Goal: Communication & Community: Ask a question

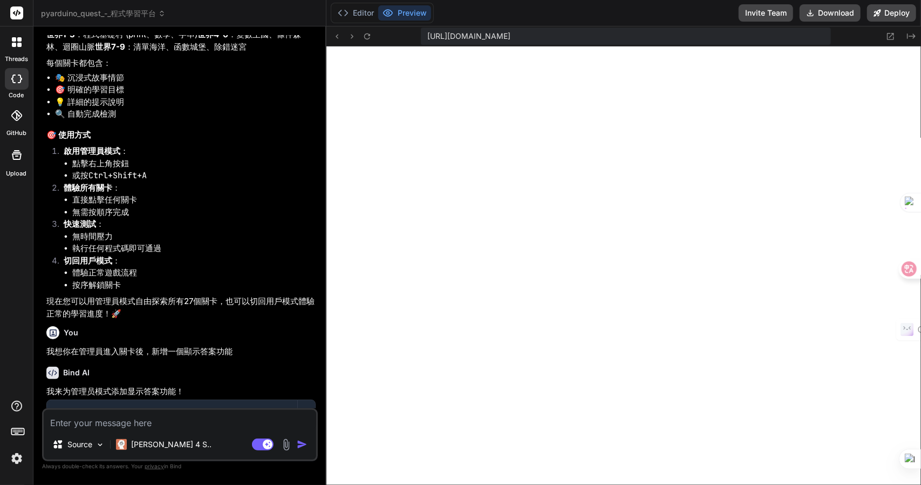
scroll to position [2783, 0]
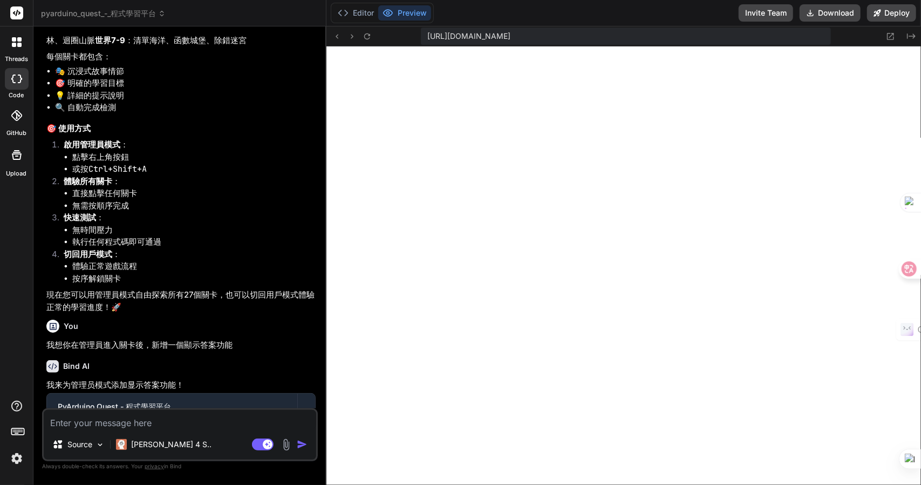
click at [167, 416] on textarea at bounding box center [180, 419] width 273 height 19
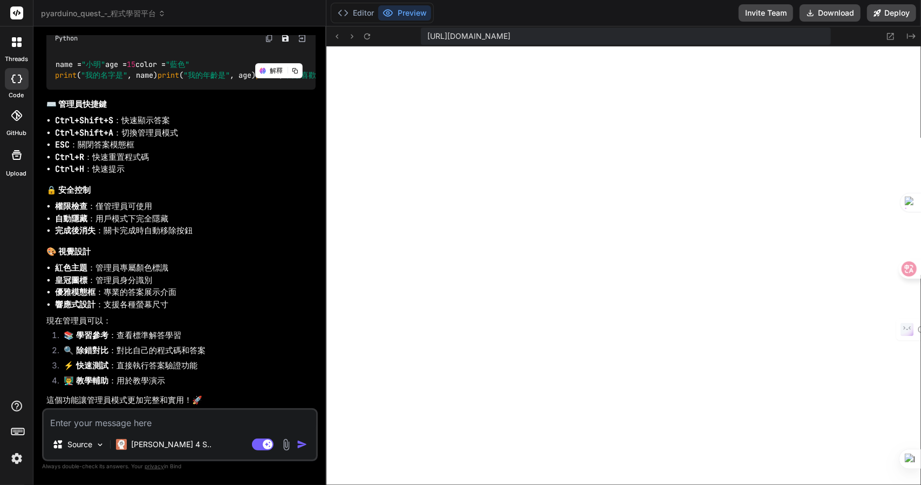
scroll to position [3774, 0]
click at [140, 421] on textarea at bounding box center [180, 419] width 273 height 19
type textarea "x"
type textarea "竹"
type textarea "x"
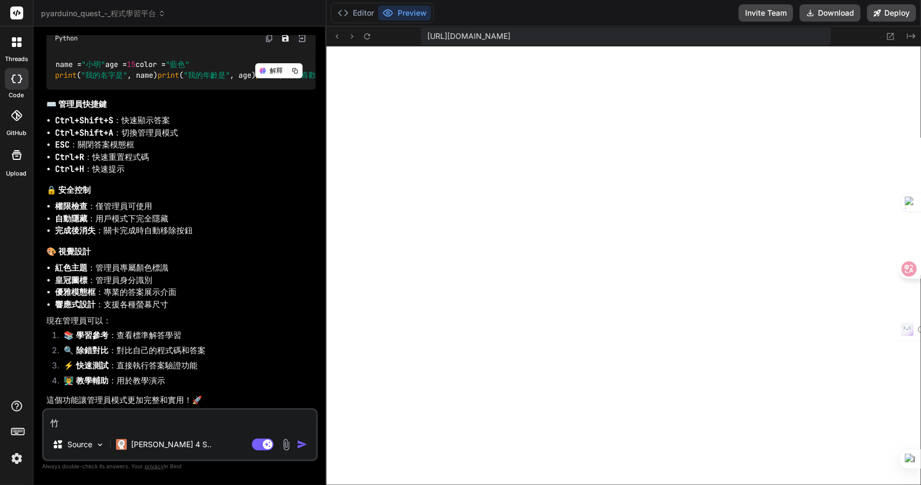
type textarea "竹手"
type textarea "x"
type textarea "竹手戈"
type textarea "x"
type textarea "我"
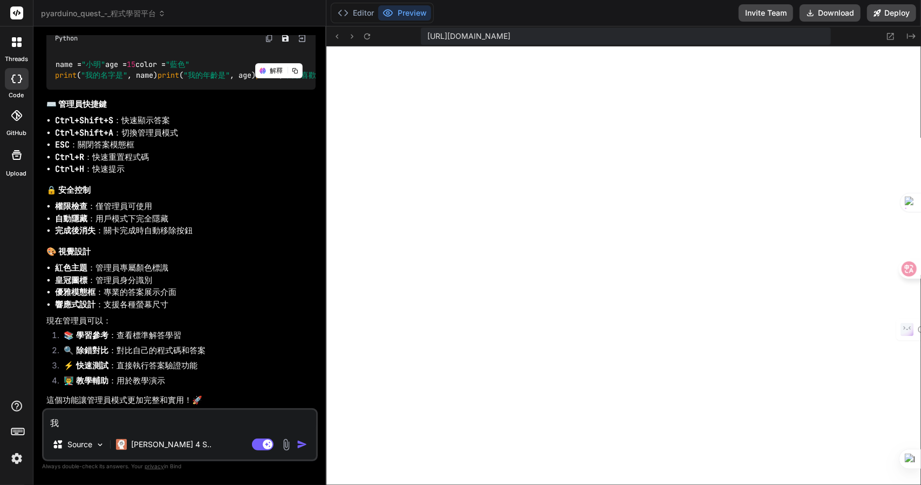
type textarea "x"
type textarea "我木"
type textarea "x"
type textarea "我木山"
type textarea "x"
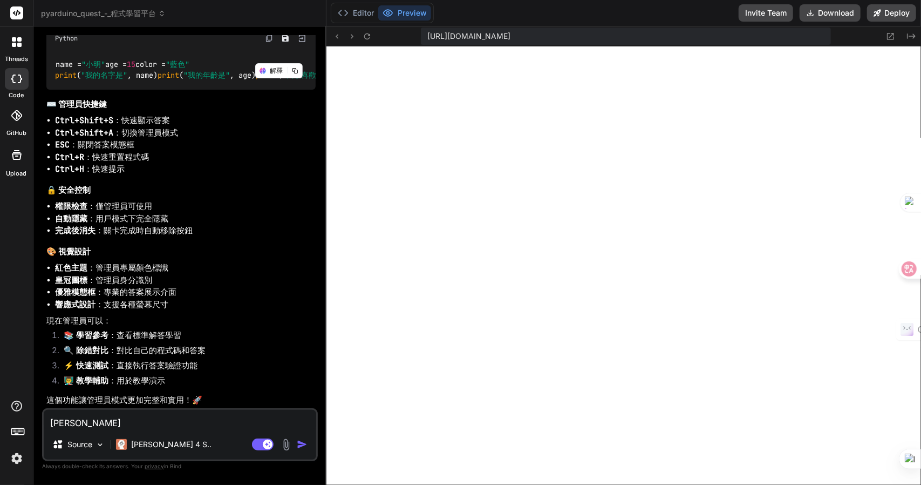
type textarea "我木山心"
type textarea "x"
type textarea "我想"
type textarea "x"
type textarea "我想人"
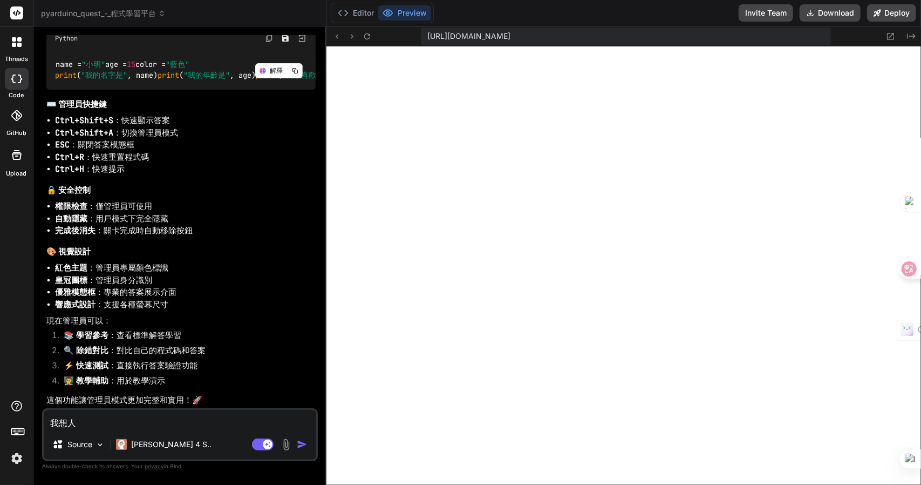
type textarea "x"
type textarea "我想人田"
type textarea "x"
type textarea "我想人田卜"
type textarea "x"
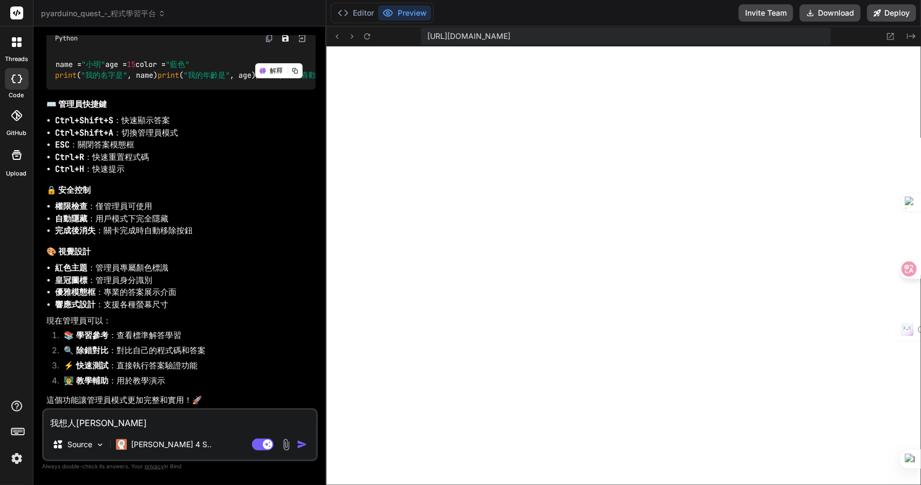
type textarea "我想人田卜戈"
type textarea "x"
type textarea "我想每"
type textarea "x"
type textarea "我想每一"
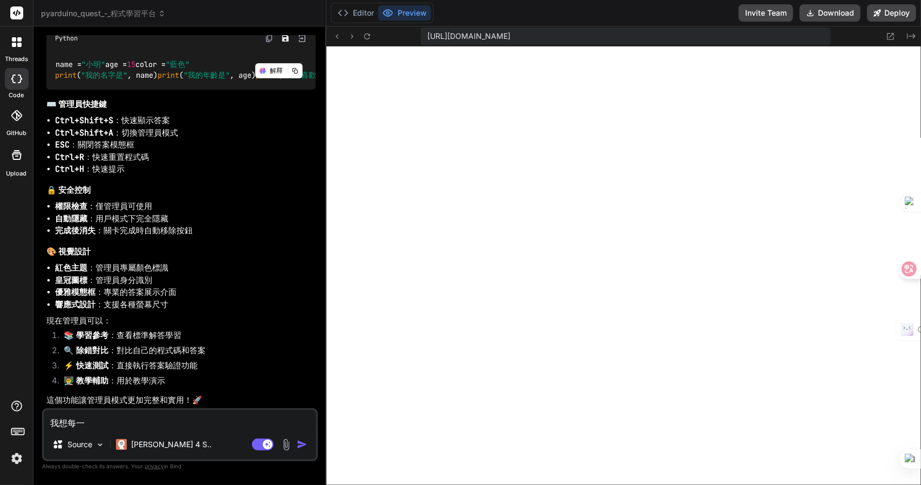
type textarea "x"
type textarea "我想每一人"
type textarea "x"
type textarea "我想每一人田"
type textarea "x"
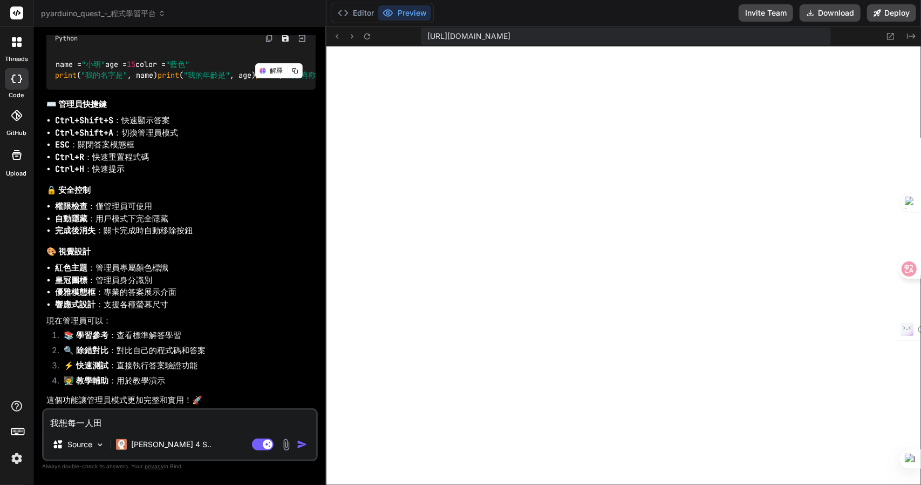
type textarea "我想每一人田十"
type textarea "x"
type textarea "我想每一人田十口"
type textarea "x"
type textarea "我想每一個"
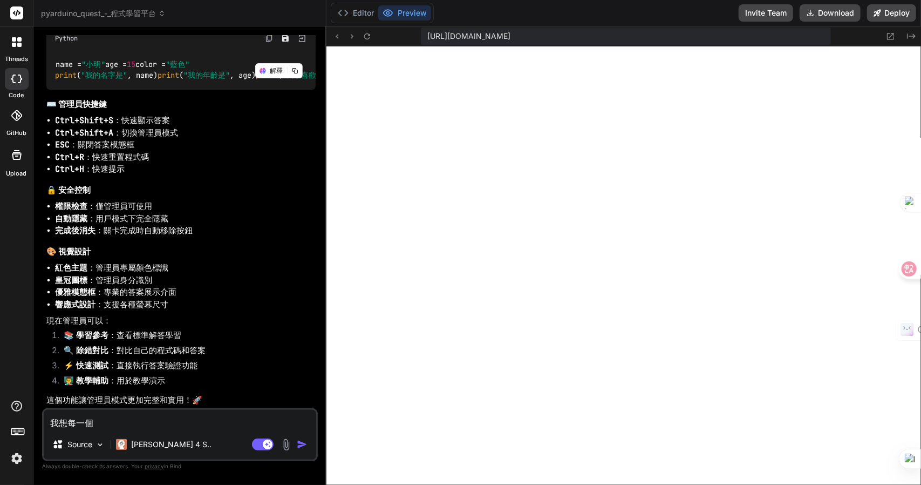
type textarea "x"
type textarea "我想每一個心"
type textarea "x"
type textarea "我想每一個心廿"
type textarea "x"
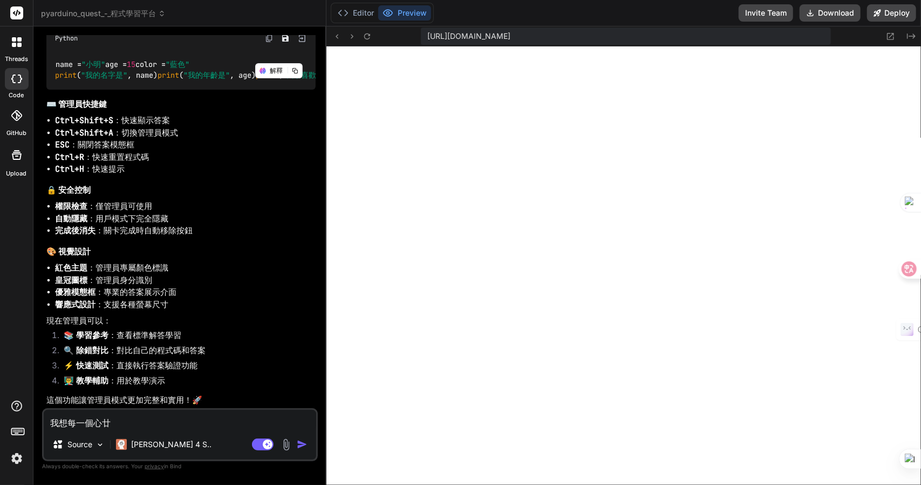
type textarea "我想每一個世"
type textarea "x"
type textarea "我想每一個世人"
type textarea "x"
type textarea "我想每一個世人田"
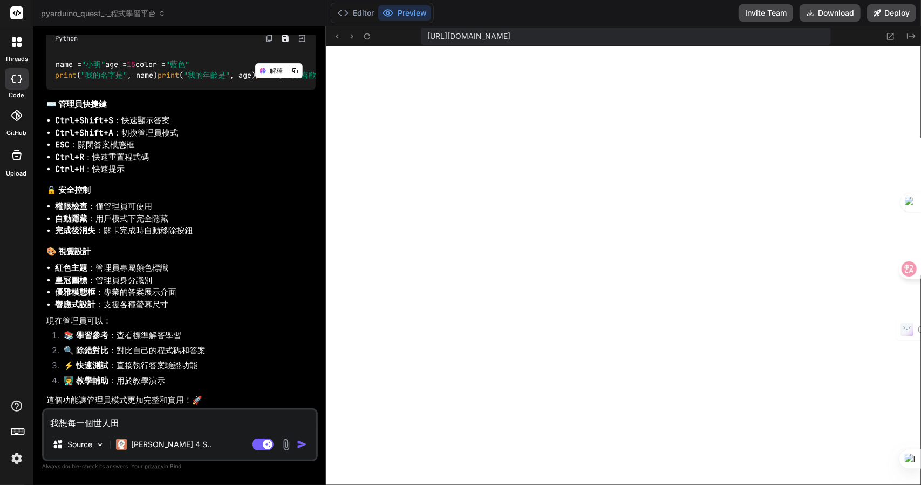
type textarea "x"
type textarea "我想每一個世人田中"
type textarea "x"
type textarea "我想每一個世人田中中"
type textarea "x"
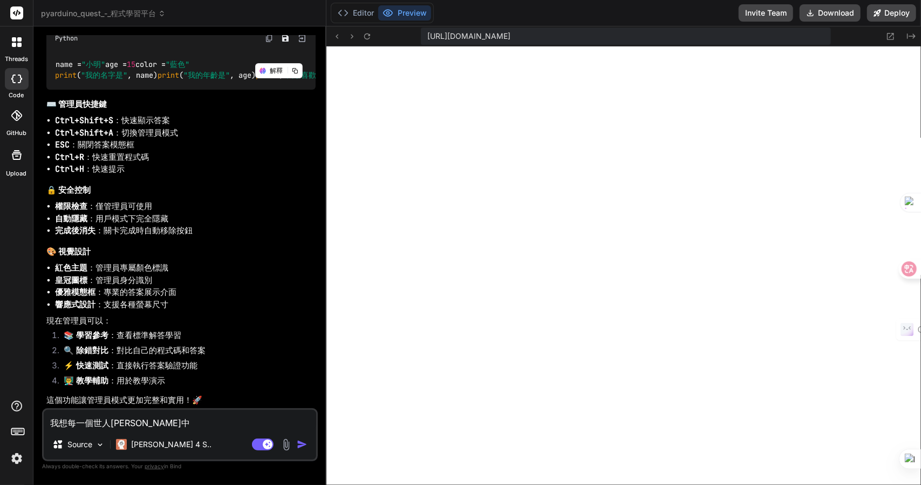
type textarea "我想每一個世十"
type textarea "x"
type textarea "我想每一個世十日"
type textarea "x"
type textarea "我想每一個世十"
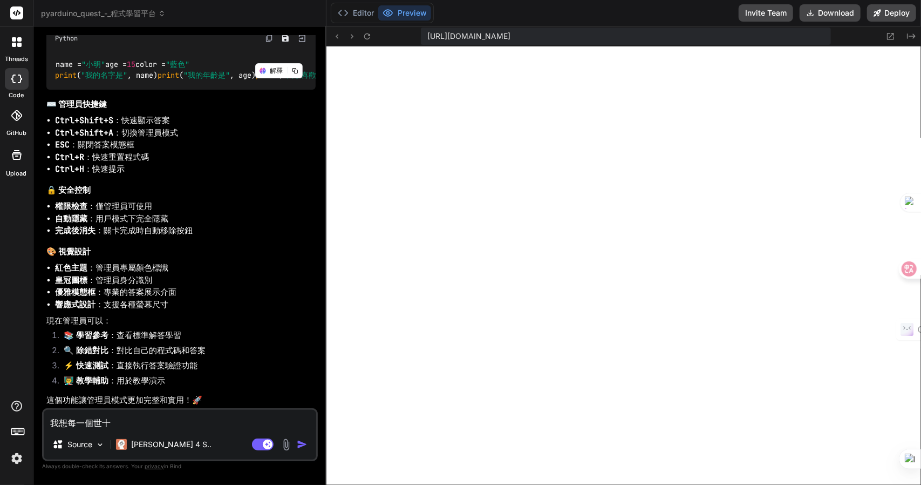
type textarea "x"
type textarea "我想每一個世"
type textarea "x"
type textarea "我想每一個世田"
type textarea "x"
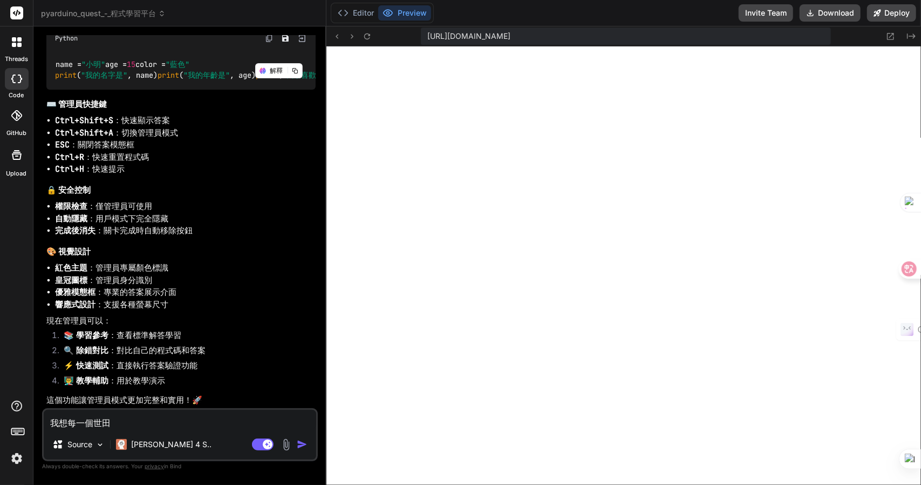
type textarea "我想每一個世田人"
type textarea "x"
type textarea "我想每一個世田人中"
type textarea "x"
type textarea "我想每一個世田人中中"
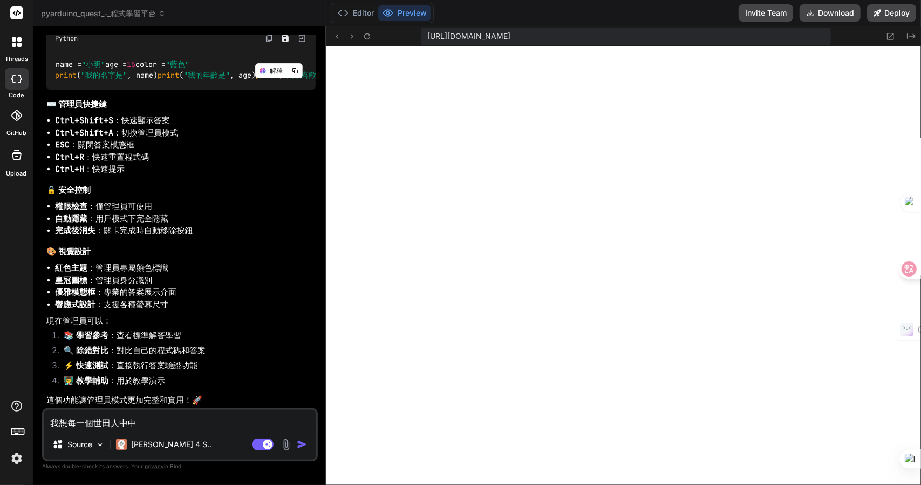
type textarea "x"
type textarea "我想每一個世界"
type textarea "x"
type textarea "我想每一個世界十"
type textarea "x"
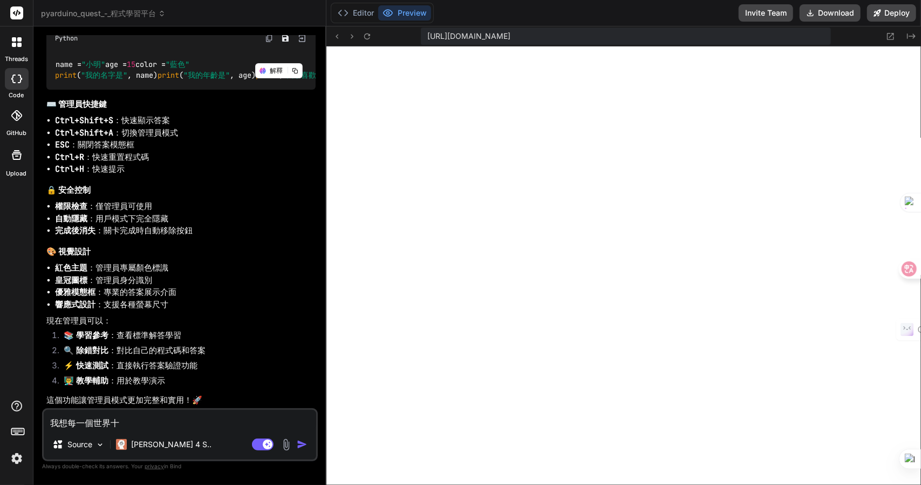
type textarea "我想每一個世界十日"
type textarea "x"
type textarea "我想每一個世界乽"
type textarea "x"
type textarea "我想每一個世界乽中"
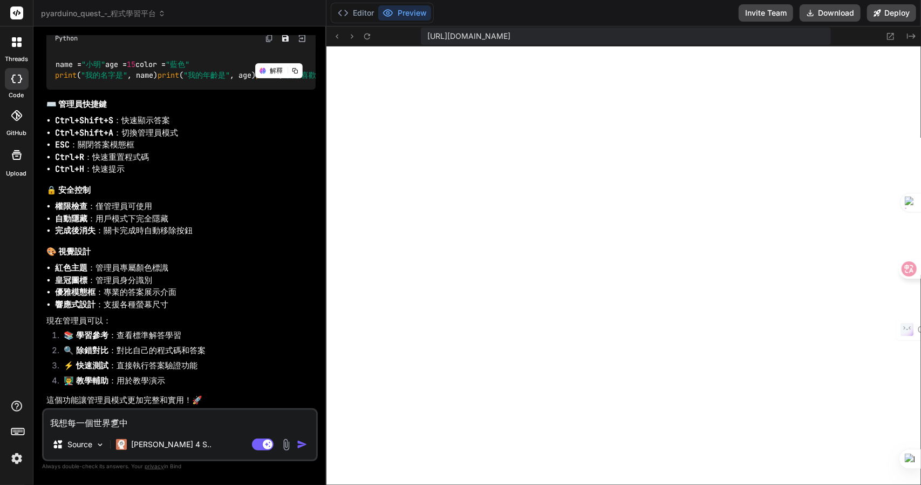
type textarea "x"
type textarea "我想每一個世界乽中大"
type textarea "x"
type textarea "我想每一個世界乽中大月"
type textarea "x"
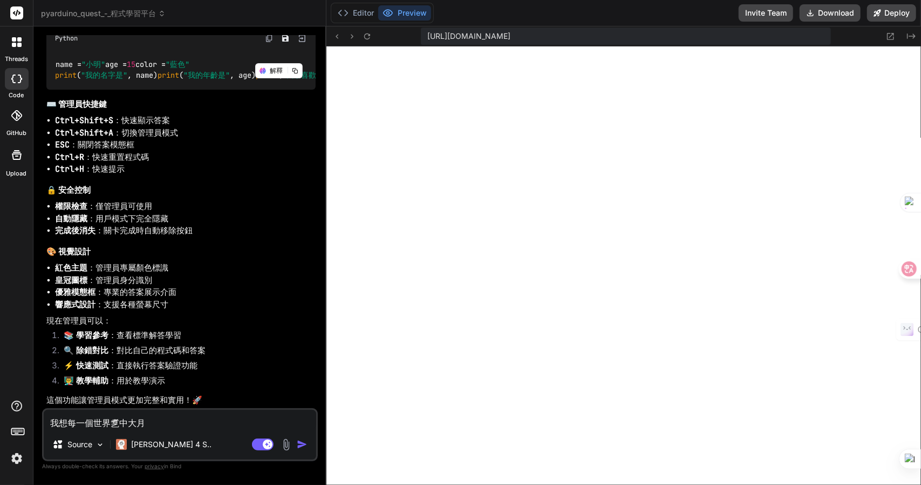
type textarea "我想每一個世界乽中有"
type textarea "x"
type textarea "我想每一個世界乽中"
type textarea "x"
type textarea "我想每一個世界乽"
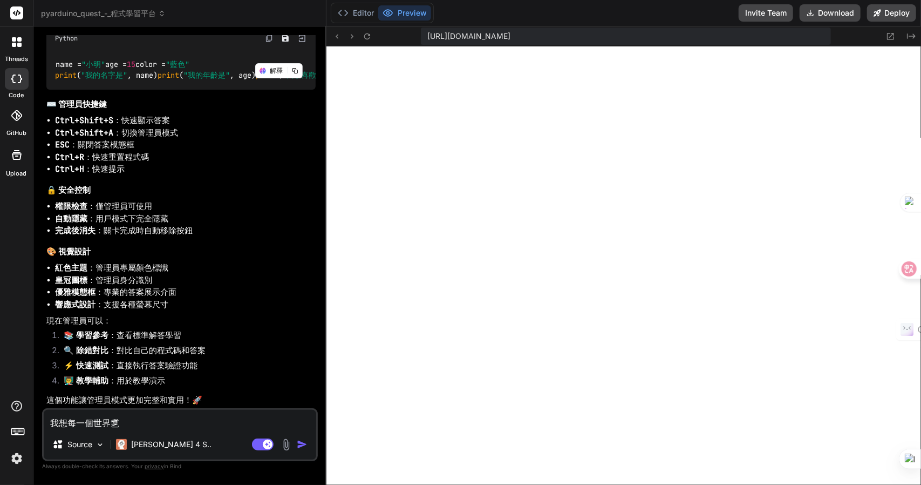
type textarea "x"
type textarea "我想每一個世界"
type textarea "x"
type textarea "我想每一個世界十"
type textarea "x"
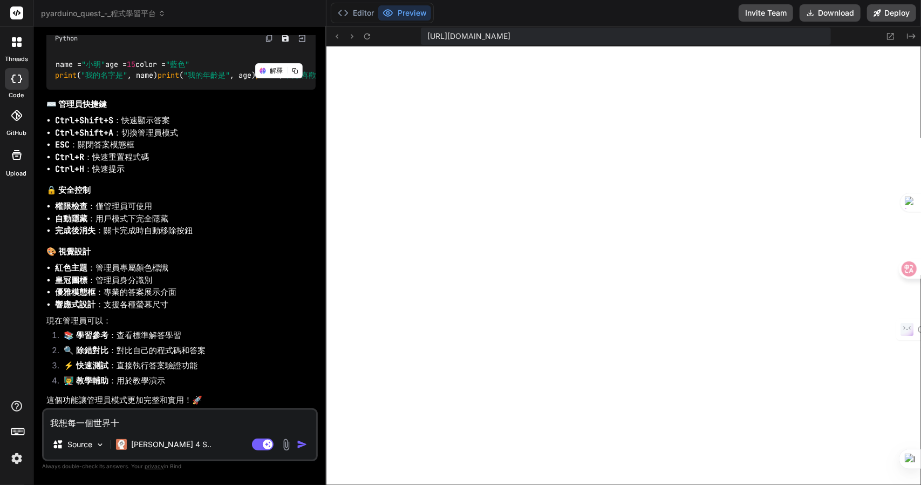
type textarea "我想每一個世界十日"
type textarea "x"
type textarea "我想每一個世界十日弓"
type textarea "x"
type textarea "我想每一個世界十日弓中"
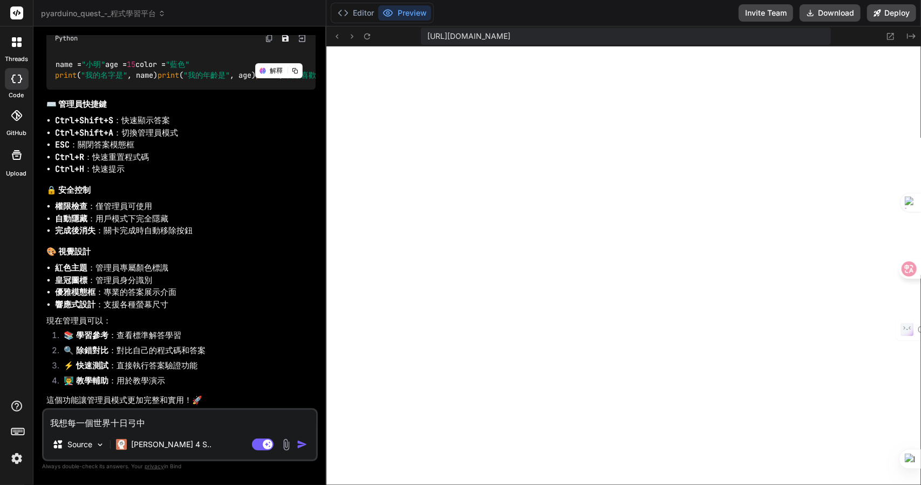
type textarea "x"
type textarea "我想每一個世界都"
type textarea "x"
type textarea "我想每一個世界都大"
type textarea "x"
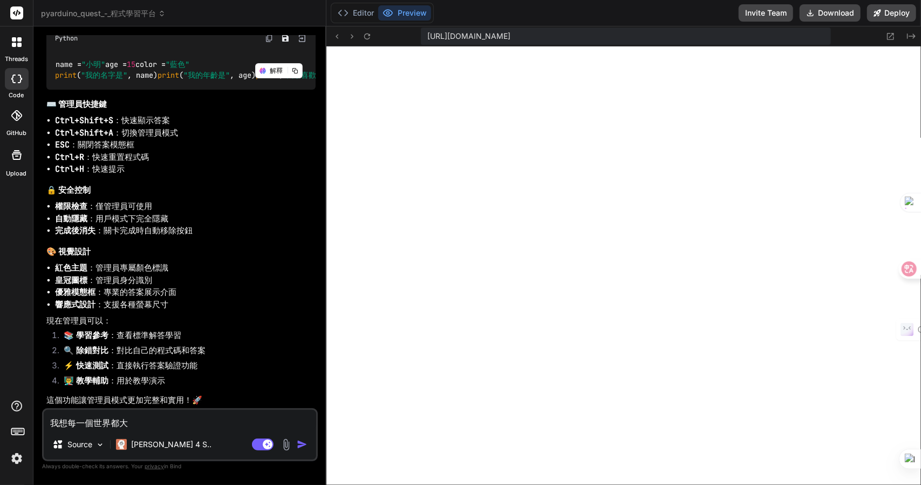
type textarea "我想每一個世界都大月"
type textarea "x"
type textarea "我想每一個世界都有"
type textarea "x"
type textarea "我想每一個世界都有竹"
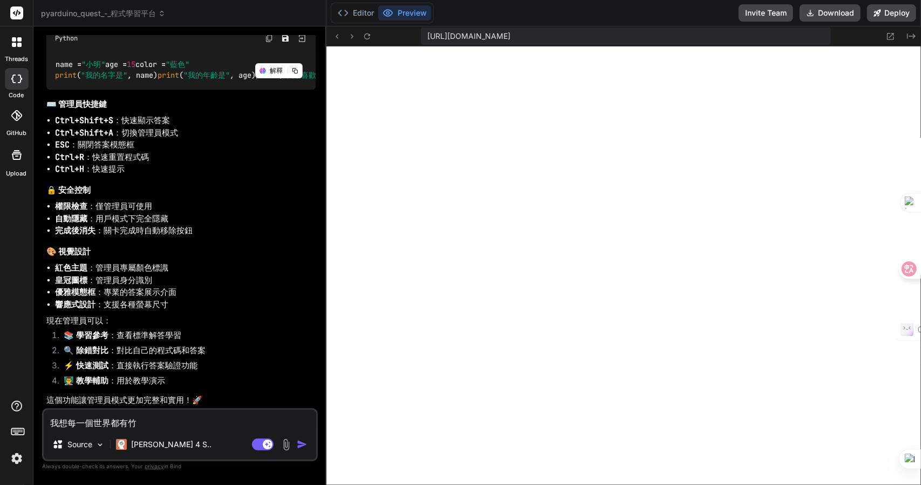
type textarea "x"
type textarea "我想每一個世界都有竹人"
type textarea "x"
type textarea "我想每一個世界都有八"
type textarea "x"
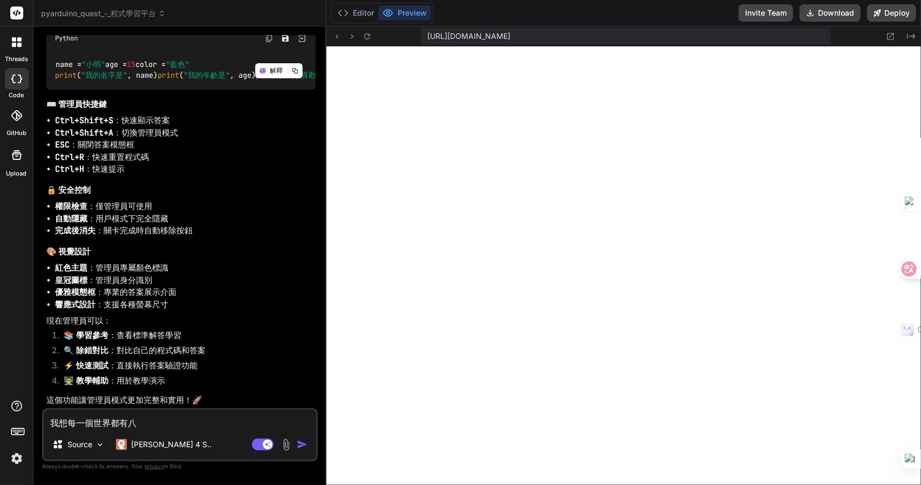
type textarea "我想每一個世界都有八人"
type textarea "x"
type textarea "我想每一個世界都有八人田"
type textarea "x"
type textarea "我想每一個世界都有八人田十"
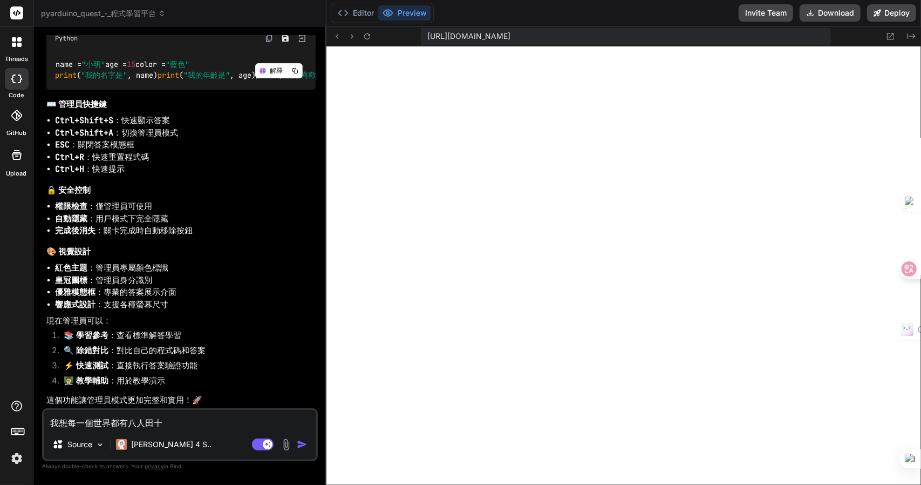
type textarea "x"
type textarea "我想每一個世界都有八人田十口"
type textarea "x"
type textarea "我想每一個世界都有八個"
type textarea "x"
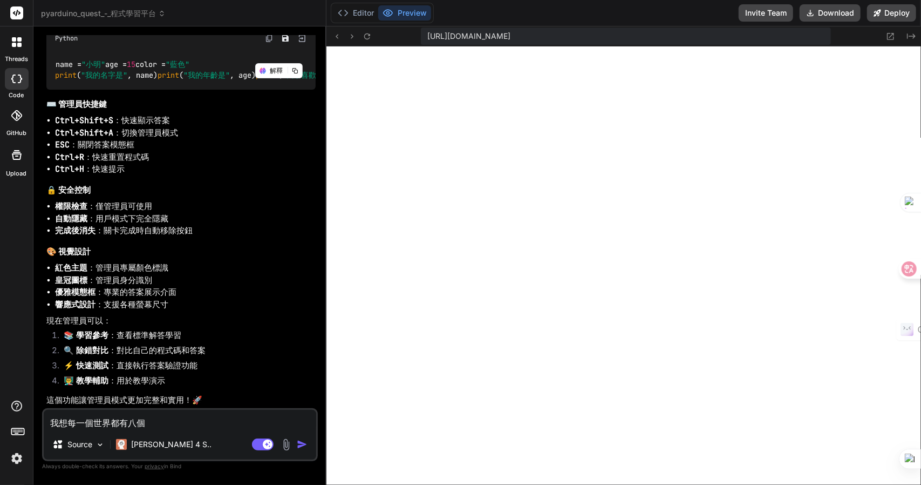
type textarea "我想每一個世界都有八個日"
type textarea "x"
type textarea "我想每一個世界都有八個日弓"
type textarea "x"
type textarea "我想每一個世界都有八個日弓金"
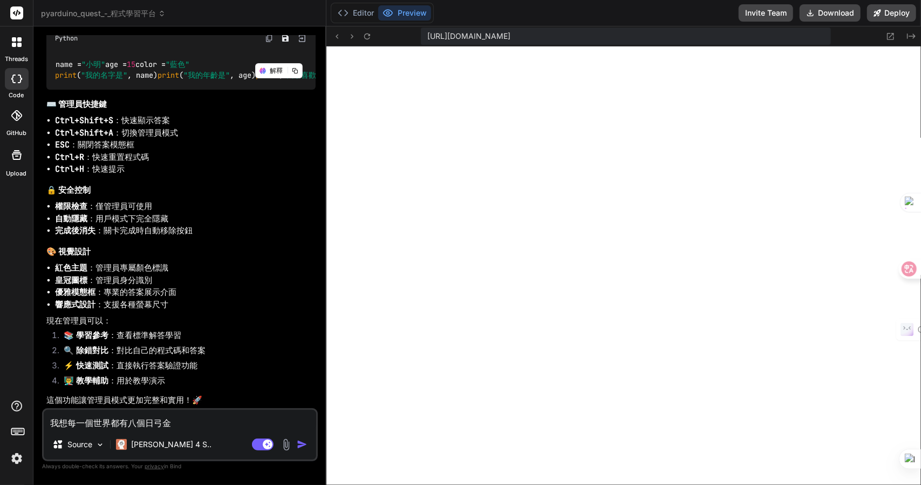
type textarea "x"
type textarea "我想每一個世界都有八個日弓金山"
type textarea "x"
type textarea "我想每一個世界都有八個日弓金山廿"
type textarea "x"
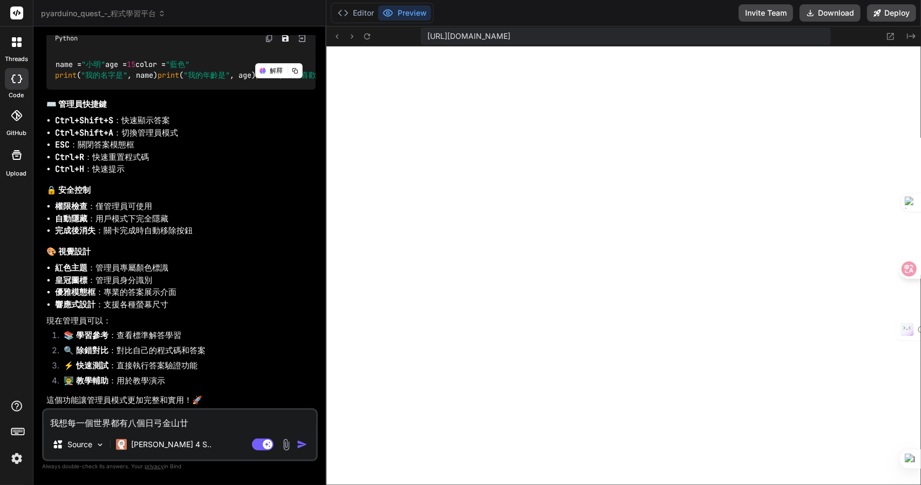
type textarea "我想每一個世界都有八個"
type textarea "x"
type textarea "我想每一個世界都有八個日"
type textarea "x"
type textarea "我想每一個世界都有八個日弓"
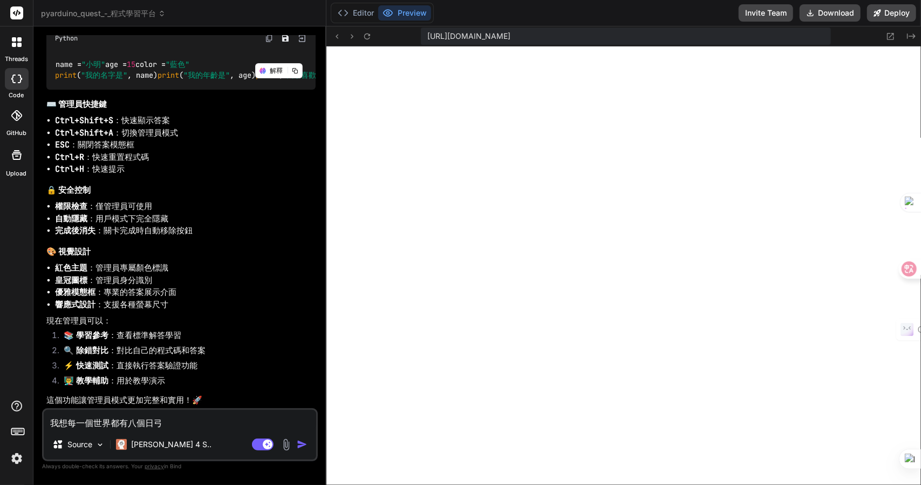
type textarea "x"
type textarea "我想每一個世界都有八個日弓女"
type textarea "x"
type textarea "我想每一個世界都有八個日弓女戈"
type textarea "x"
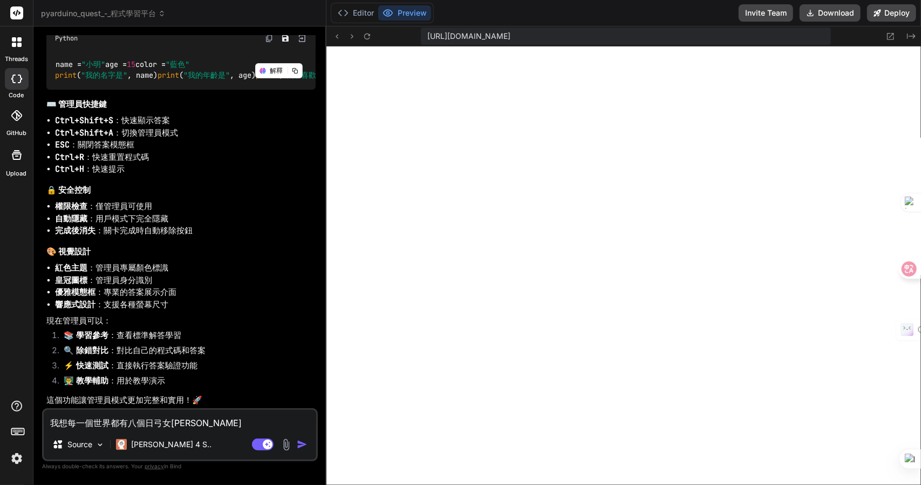
type textarea "我想每一個世界都有八個日弓女戈廿"
type textarea "x"
type textarea "我想每一個世界都有八個關"
type textarea "x"
type textarea "我想每一個世界都有八個關卜"
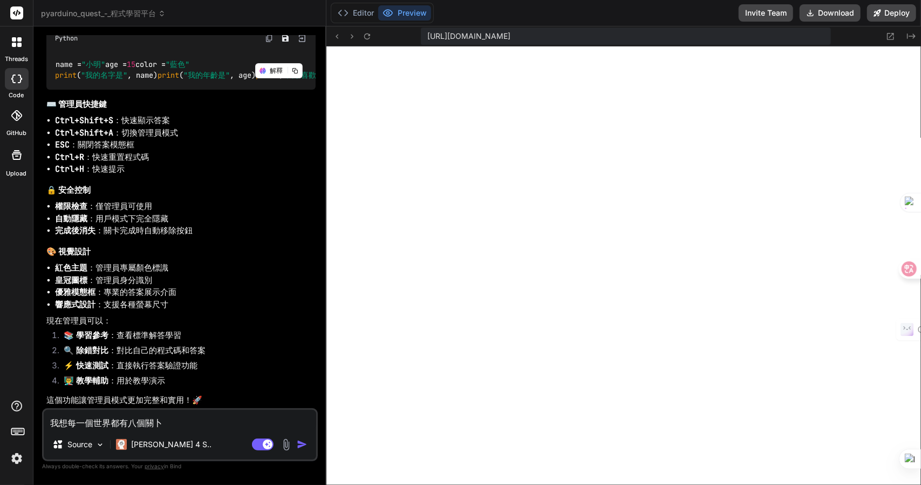
type textarea "x"
type textarea "我想每一個世界都有八個關卜一"
type textarea "x"
type textarea "我想每一個世界都有八個關卜一卜"
type textarea "x"
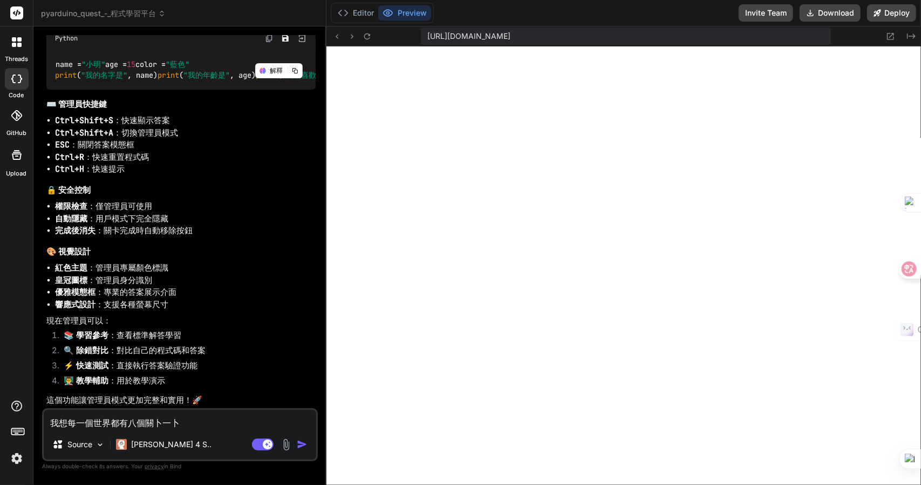
type textarea "我想每一個世界都有八個關卡"
type textarea "x"
type textarea "我想每一個世界都有八個關卡Z"
type textarea "x"
type textarea "我想每一個世界都有八個關卡Z難"
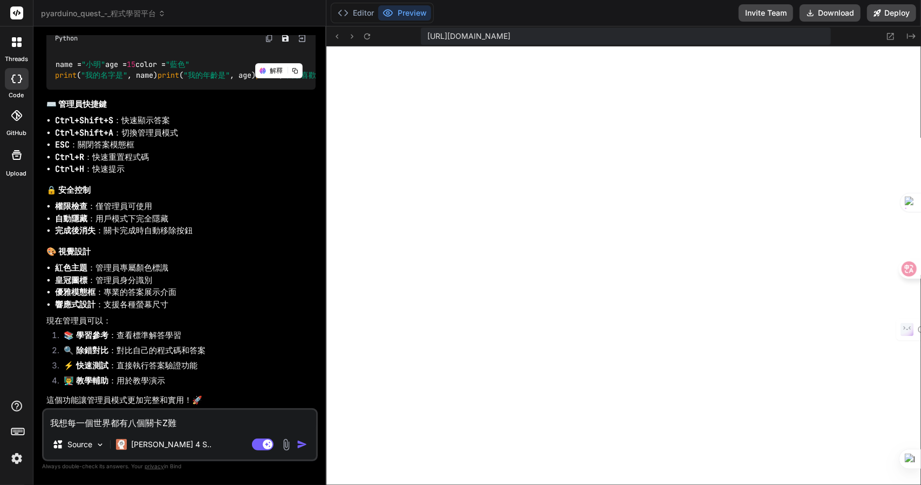
type textarea "x"
type textarea "我想每一個世界都有八個關卡Z難日"
type textarea "x"
type textarea "我想每一個世界都有八個關卡Z難日月"
type textarea "x"
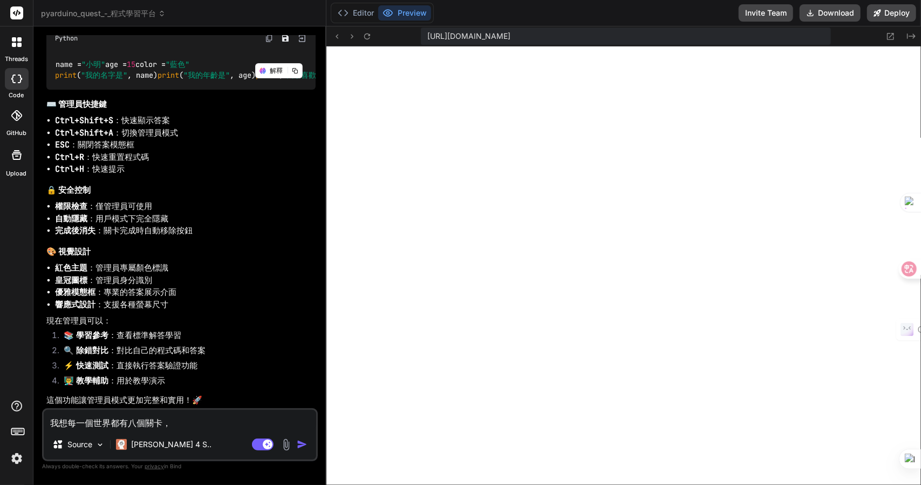
type textarea "我想每一個世界都有八個關卡，竹"
type textarea "x"
type textarea "我想每一個世界都有八個關卡，竹卜口"
type textarea "x"
type textarea "我想每一個世界都有八個關卡，竹卜口竹"
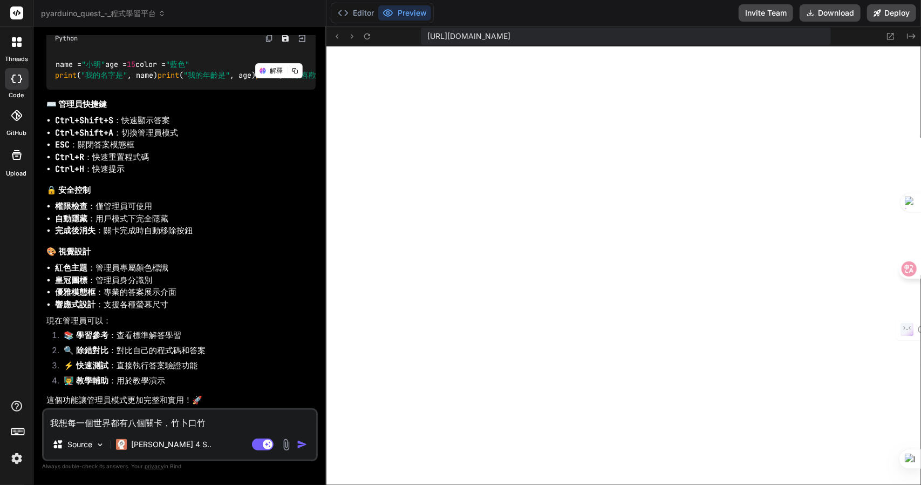
type textarea "x"
type textarea "我想每一個世界都有八個關卡，竹卜口竹竹"
type textarea "x"
type textarea "我想每一個世界都有八個關卡，卜"
type textarea "x"
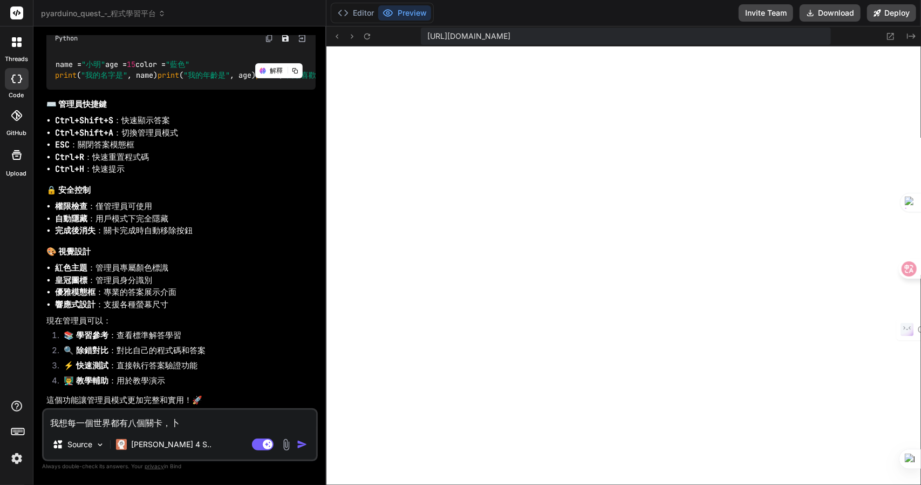
type textarea "我想每一個世界都有八個關卡，卜口"
type textarea "x"
type textarea "我想每一個世界都有八個關卡，卜口竹"
type textarea "x"
type textarea "我想每一個世界都有八個關卡，卜口竹竹"
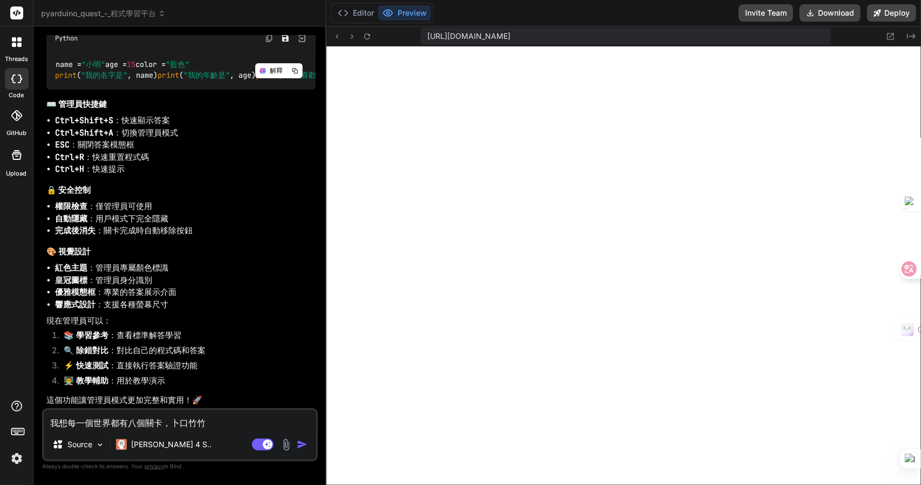
type textarea "x"
type textarea "我想每一個世界都有八個關卡，卜口竹竹戈"
type textarea "x"
type textarea "我想每一個世界都有八個關卡，謝"
type textarea "x"
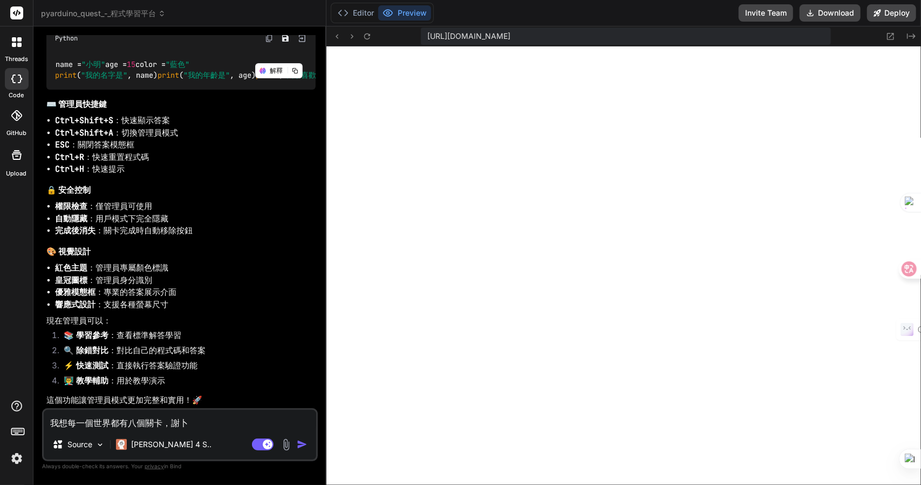
type textarea "我想每一個世界都有八個關卡，謝卜口"
type textarea "x"
type textarea "我想每一個世界都有八個關卡，謝卜口竹"
type textarea "x"
type textarea "我想每一個世界都有八個關卡，謝卜口竹竹"
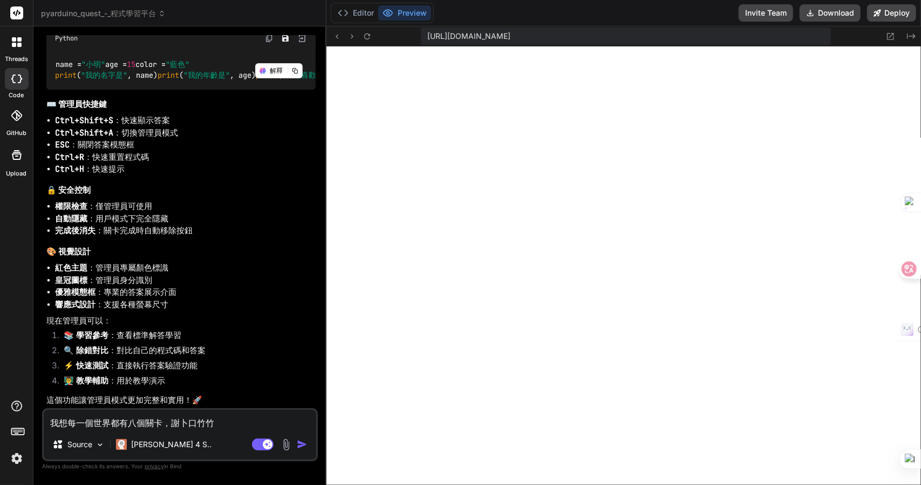
type textarea "x"
type textarea "我想每一個世界都有八個關卡，謝卜口竹竹戈"
type textarea "x"
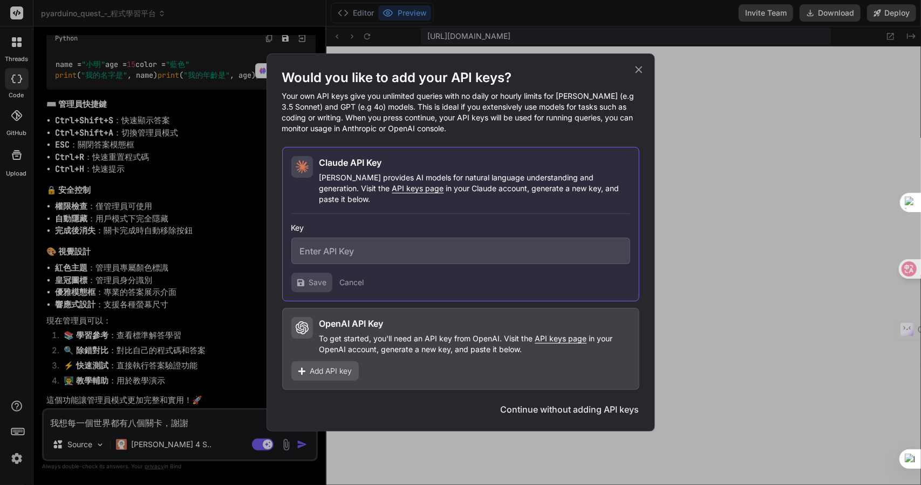
type textarea "我想每一個世界都有八個關卡，謝謝"
click at [642, 76] on icon at bounding box center [639, 70] width 12 height 12
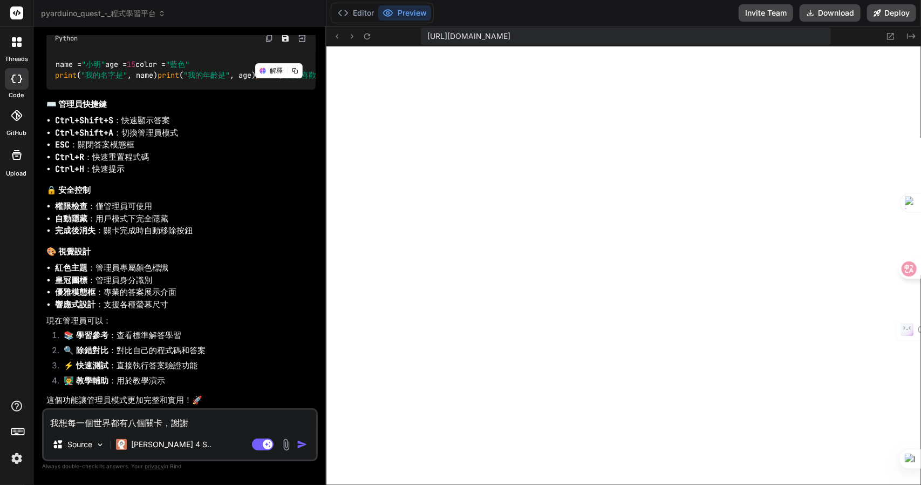
click at [246, 426] on textarea "我想每一個世界都有八個關卡，謝謝" at bounding box center [180, 419] width 273 height 19
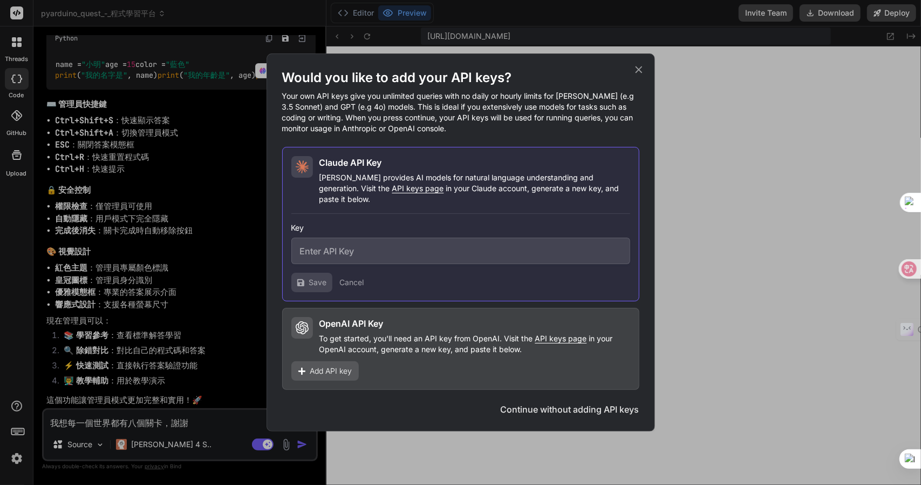
click at [641, 72] on icon at bounding box center [639, 70] width 12 height 12
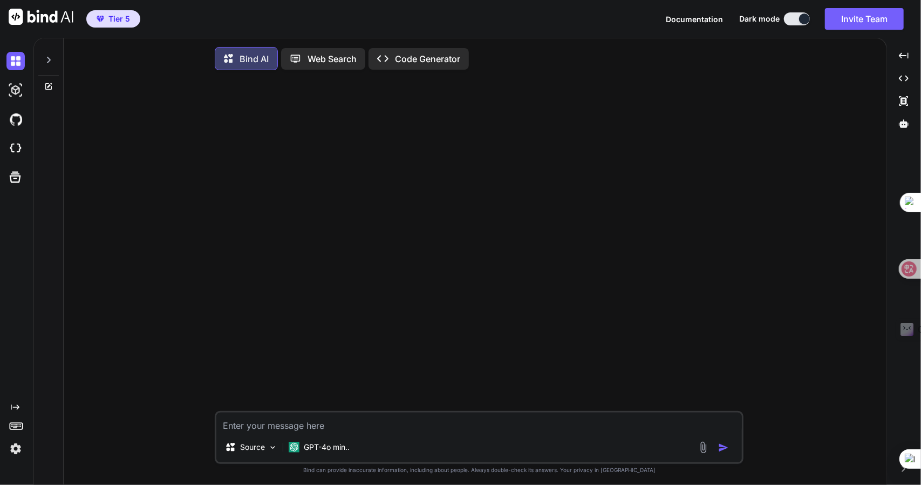
type textarea "x"
click at [117, 13] on span "Tier 5" at bounding box center [119, 18] width 22 height 11
click at [111, 17] on span "Tier 5" at bounding box center [119, 18] width 22 height 11
click at [17, 405] on icon at bounding box center [15, 406] width 9 height 5
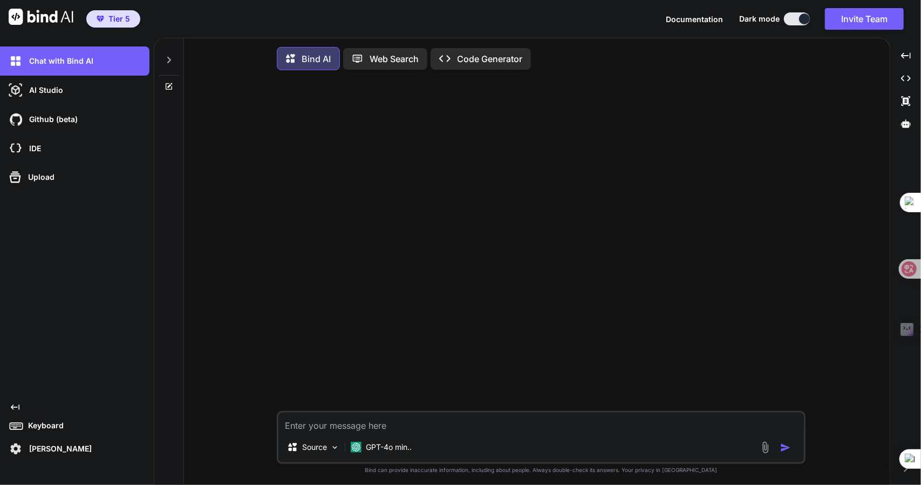
click at [39, 445] on p "Nicky Vu" at bounding box center [58, 448] width 67 height 11
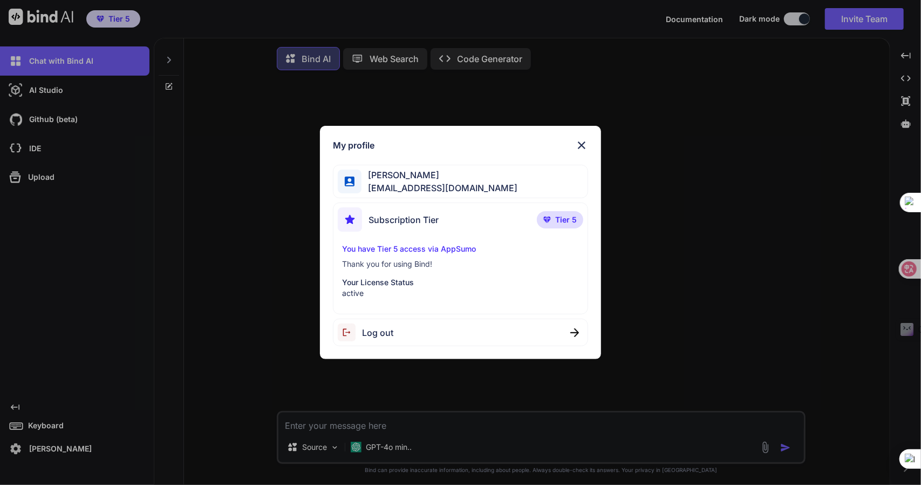
click at [427, 213] on span "Subscription Tier" at bounding box center [404, 219] width 70 height 13
click at [371, 287] on p "Your License Status" at bounding box center [460, 282] width 237 height 11
click at [400, 242] on div "Subscription Tier Tier 5 You have Tier 5 access via AppSumo Thank you for using…" at bounding box center [461, 258] width 256 height 112
click at [396, 250] on p "You have Tier 5 access via AppSumo" at bounding box center [460, 248] width 237 height 11
click at [576, 143] on img at bounding box center [581, 145] width 13 height 13
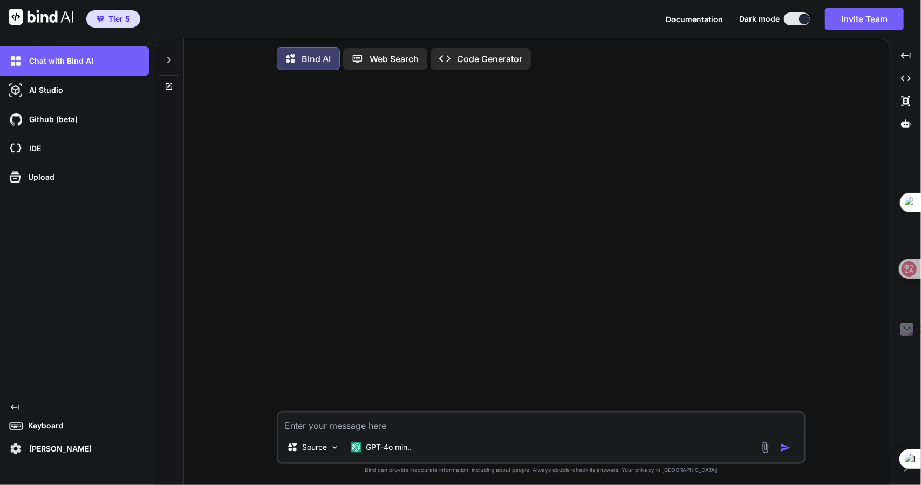
click at [121, 21] on span "Tier 5" at bounding box center [119, 18] width 22 height 11
click at [477, 185] on div at bounding box center [542, 245] width 527 height 332
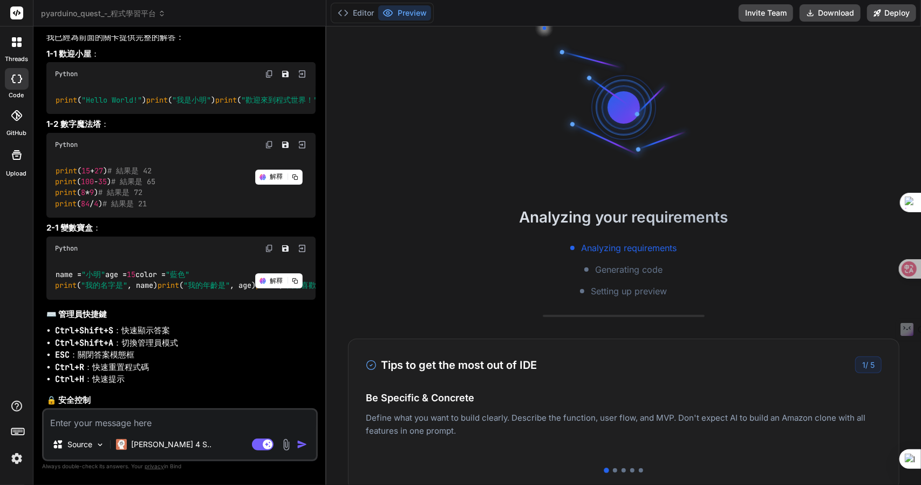
scroll to position [3774, 0]
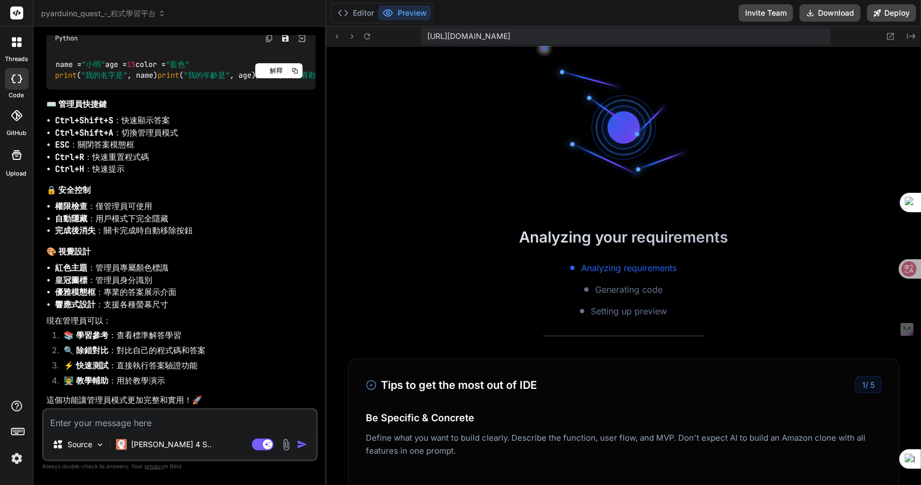
type textarea "x"
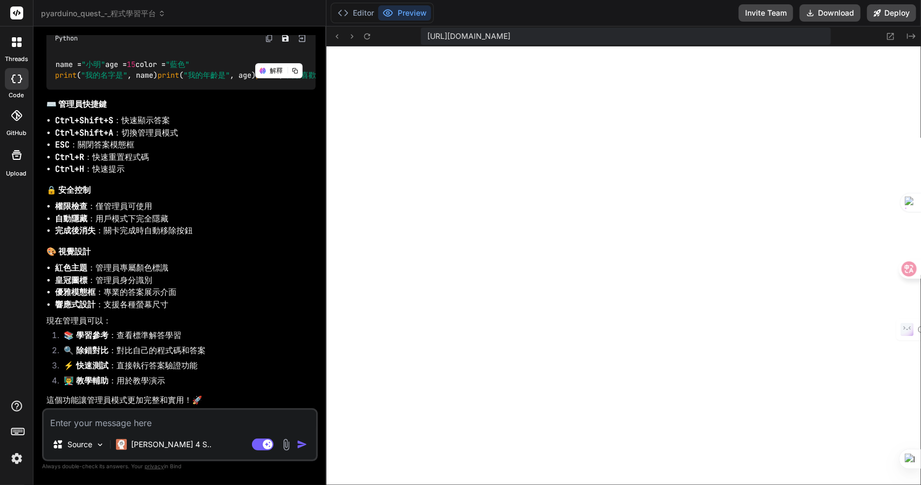
scroll to position [383, 0]
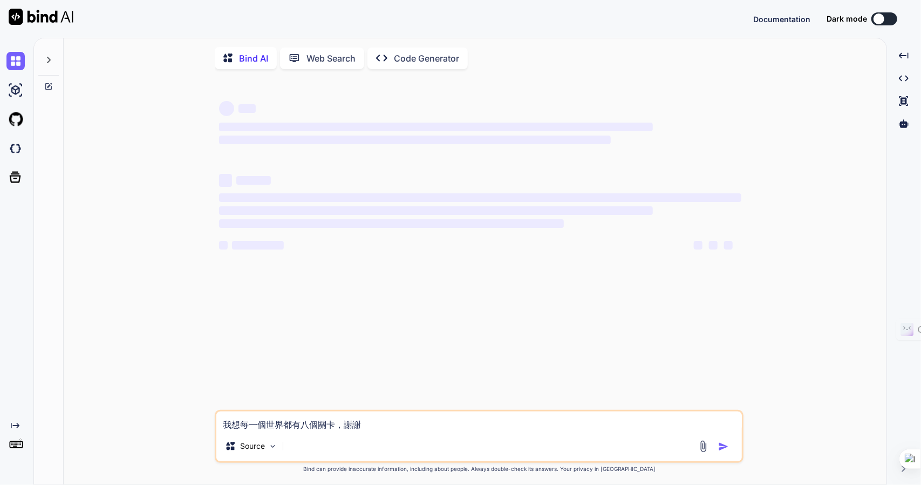
type textarea "x"
click at [13, 144] on img at bounding box center [15, 148] width 18 height 18
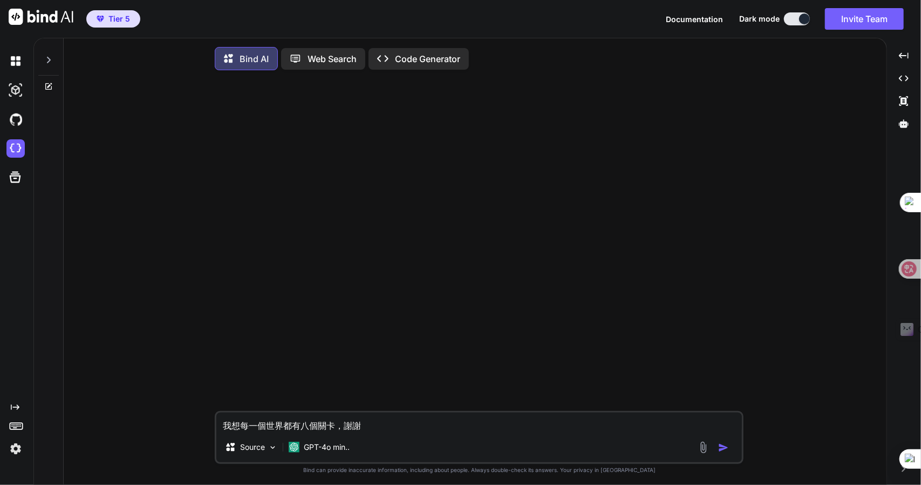
click at [401, 424] on textarea "我想每一個世界都有八個關卡，謝謝" at bounding box center [479, 421] width 526 height 19
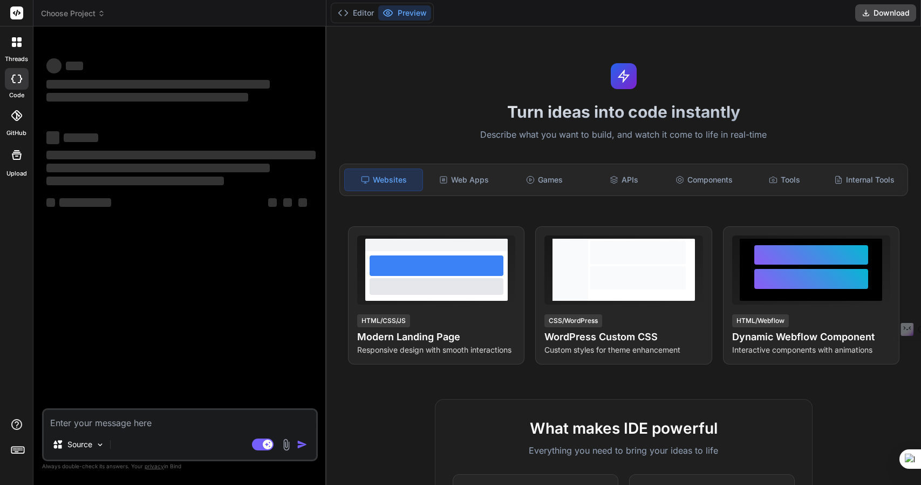
type textarea "x"
type textarea "我想每一個世界都有八個關卡，謝謝"
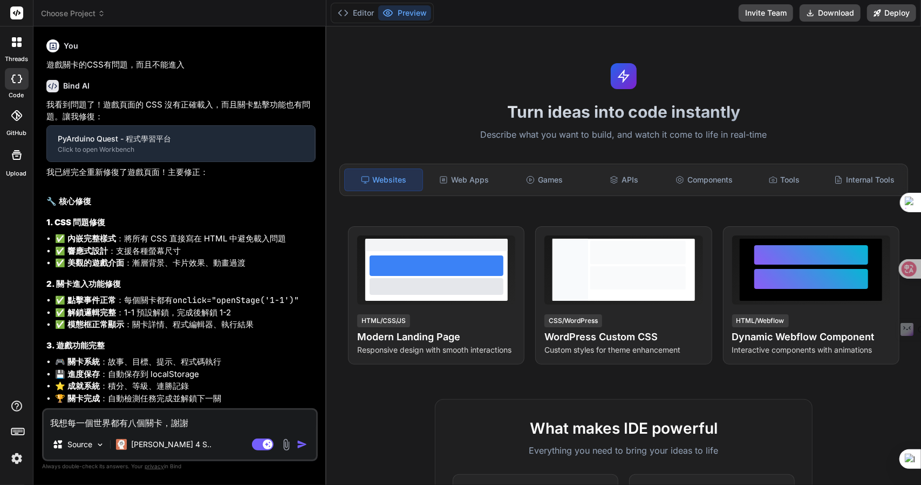
click at [80, 15] on span "Choose Project" at bounding box center [73, 13] width 64 height 11
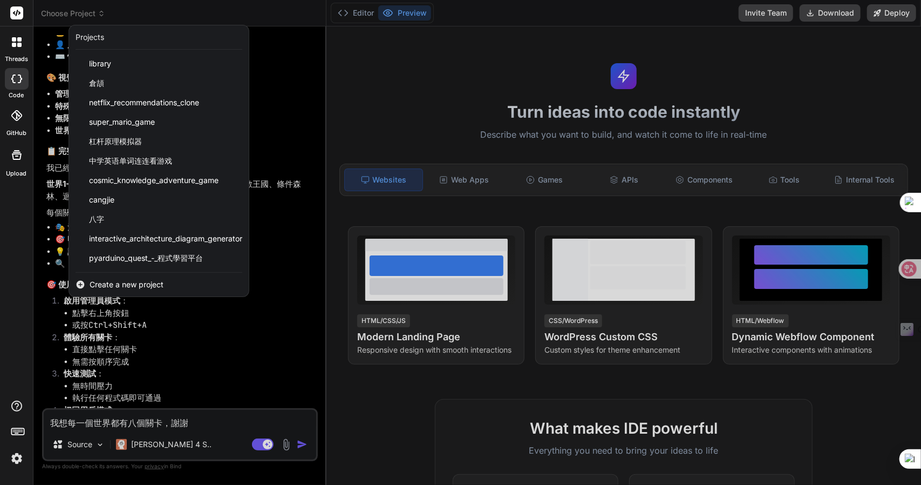
scroll to position [2783, 0]
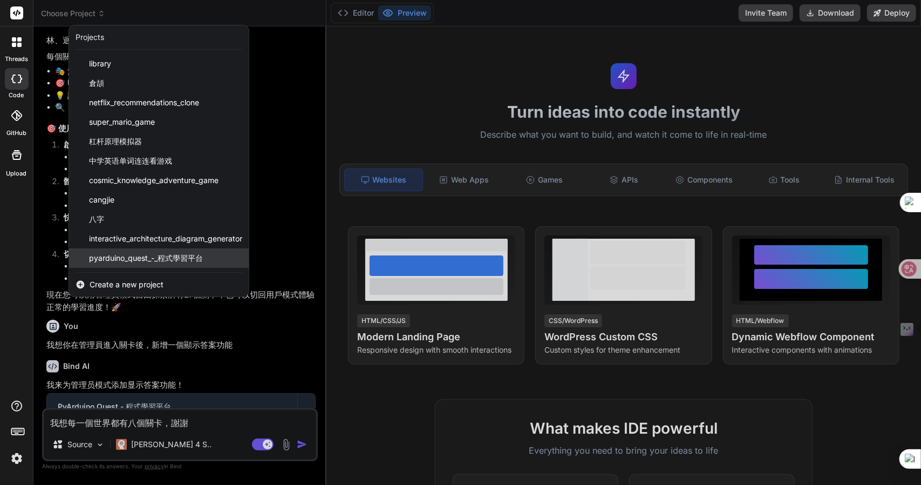
click at [140, 261] on span "pyarduino_quest_-_程式學習平台" at bounding box center [146, 258] width 114 height 11
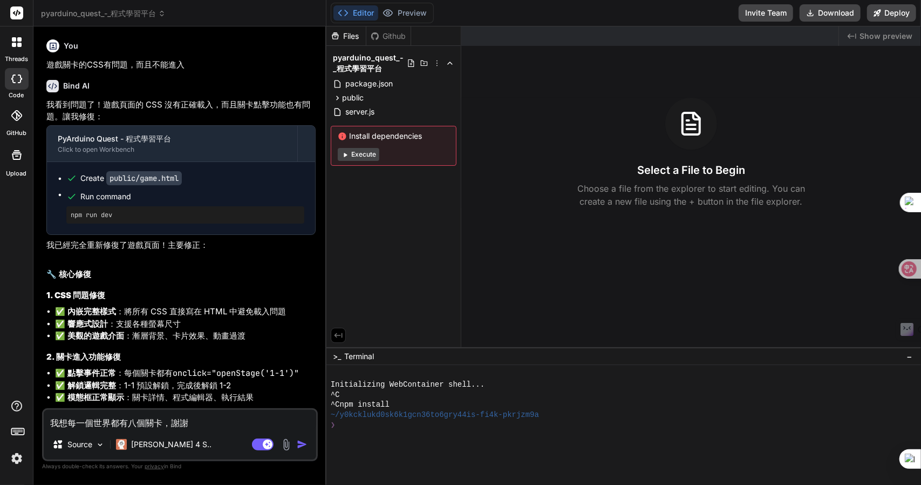
click at [203, 420] on textarea "我想每一個世界都有八個關卡，謝謝" at bounding box center [180, 419] width 273 height 19
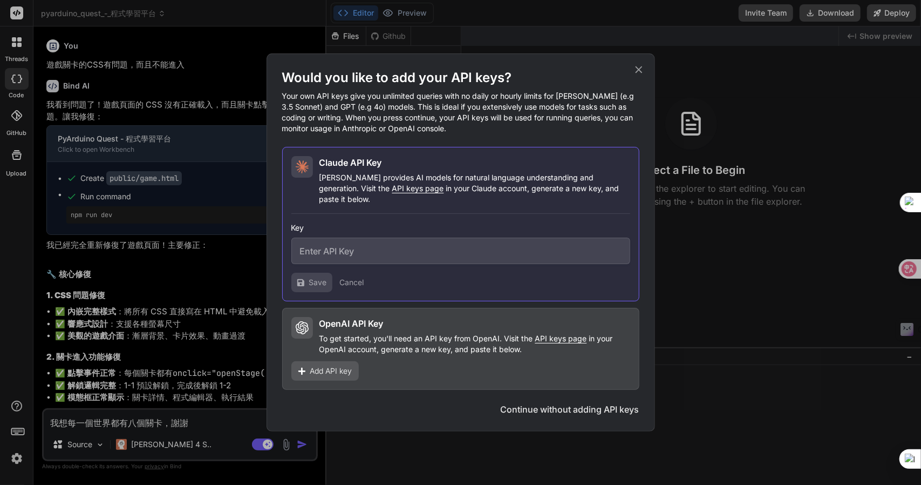
click at [642, 76] on icon at bounding box center [639, 70] width 12 height 12
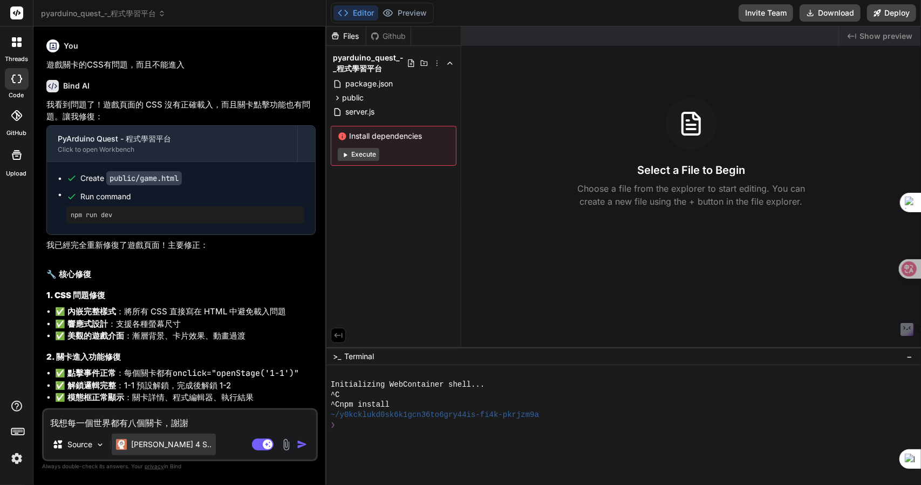
click at [146, 435] on div "[PERSON_NAME] 4 S.." at bounding box center [164, 444] width 104 height 22
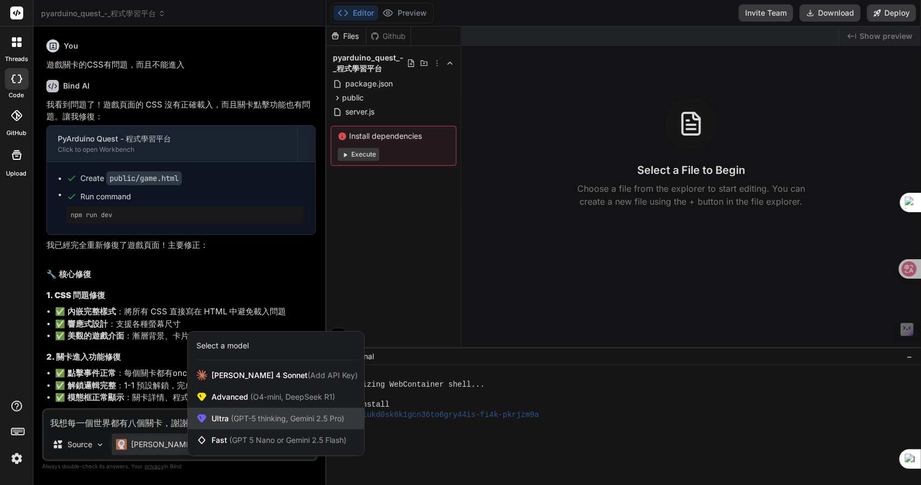
click at [233, 419] on span "(GPT-5 thinking, Gemini 2.5 Pro)" at bounding box center [286, 417] width 115 height 9
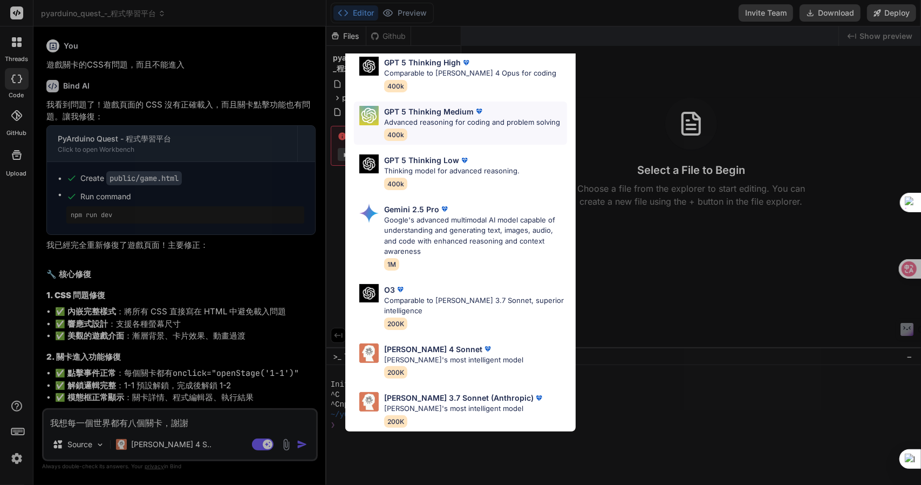
scroll to position [108, 0]
click at [419, 355] on p "[PERSON_NAME]'s most intelligent model" at bounding box center [453, 360] width 139 height 11
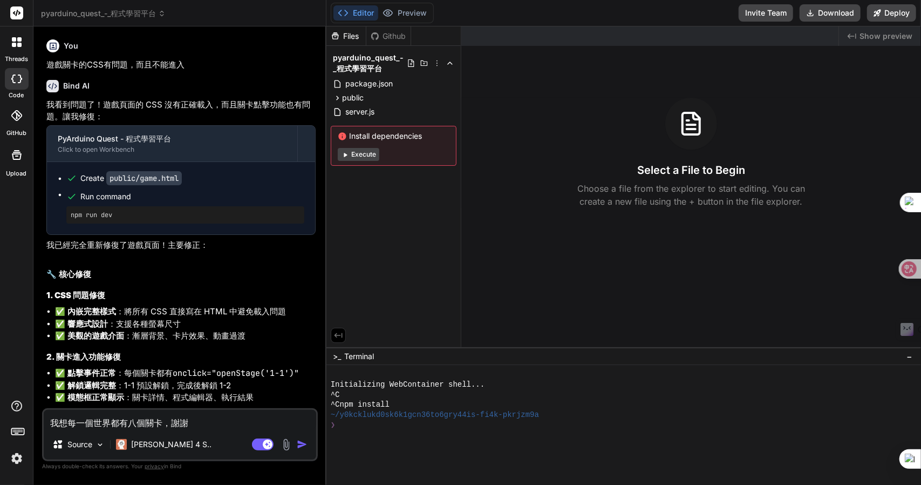
click at [230, 425] on textarea "我想每一個世界都有八個關卡，謝謝" at bounding box center [180, 419] width 273 height 19
type textarea "x"
type textarea "我想每一個世界都有八個關卡，謝謝."
type textarea "x"
type textarea "我想每一個世界都有八個關卡，謝謝"
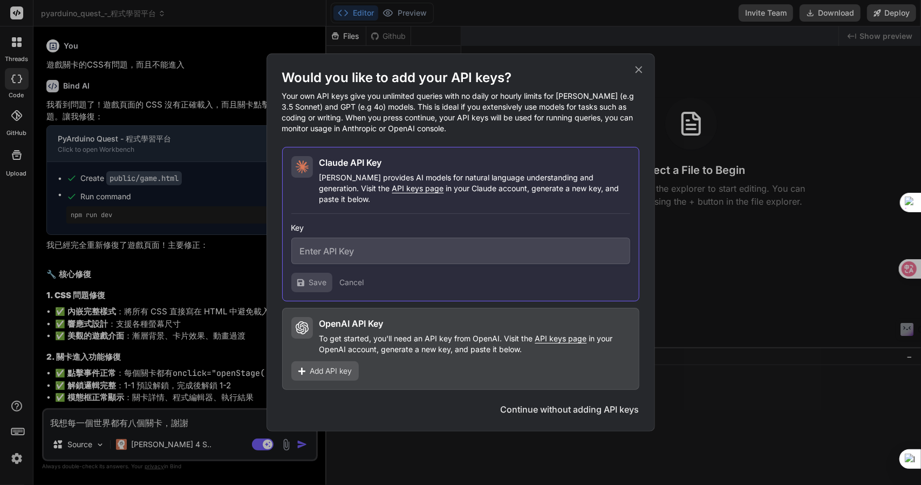
click at [639, 73] on icon at bounding box center [638, 69] width 7 height 7
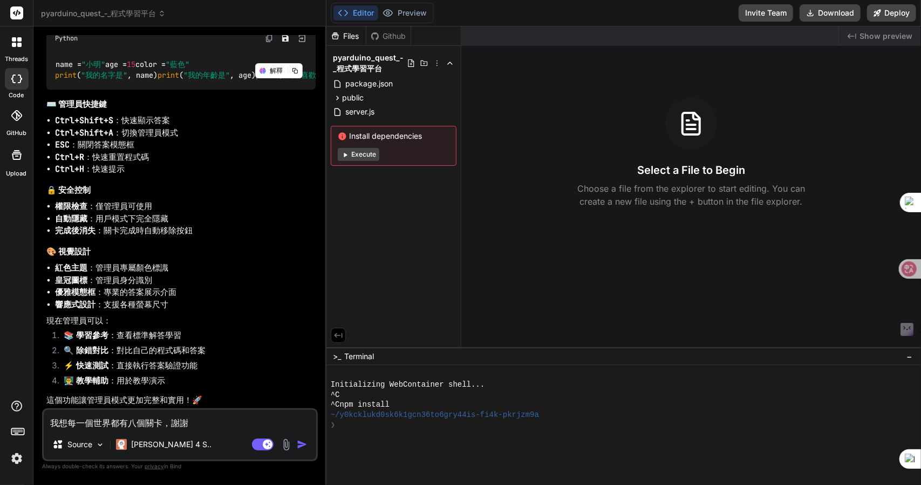
scroll to position [3774, 0]
click at [202, 423] on textarea "我想每一個世界都有八個關卡，謝謝" at bounding box center [180, 419] width 273 height 19
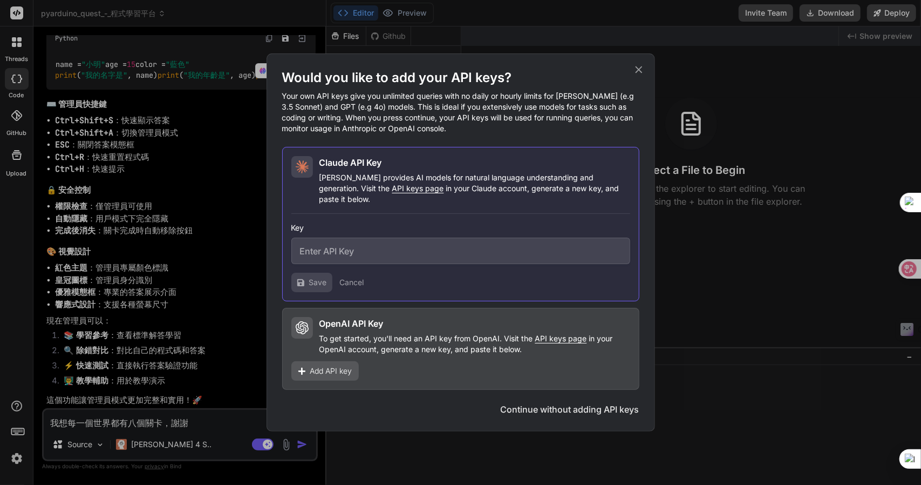
click at [568, 409] on button "Continue without adding API keys" at bounding box center [570, 409] width 139 height 13
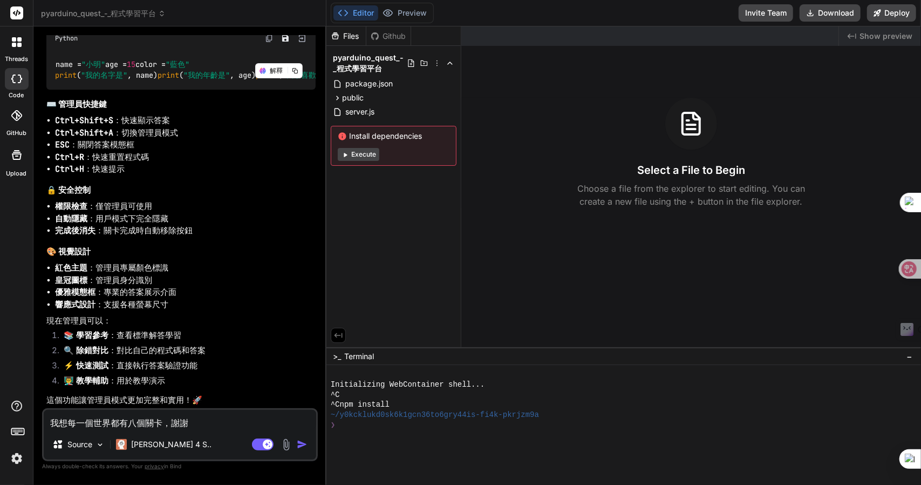
click at [207, 419] on textarea "我想每一個世界都有八個關卡，謝謝" at bounding box center [180, 419] width 273 height 19
click at [209, 419] on textarea "我想每一個世界都有八個關卡，謝謝" at bounding box center [180, 419] width 273 height 19
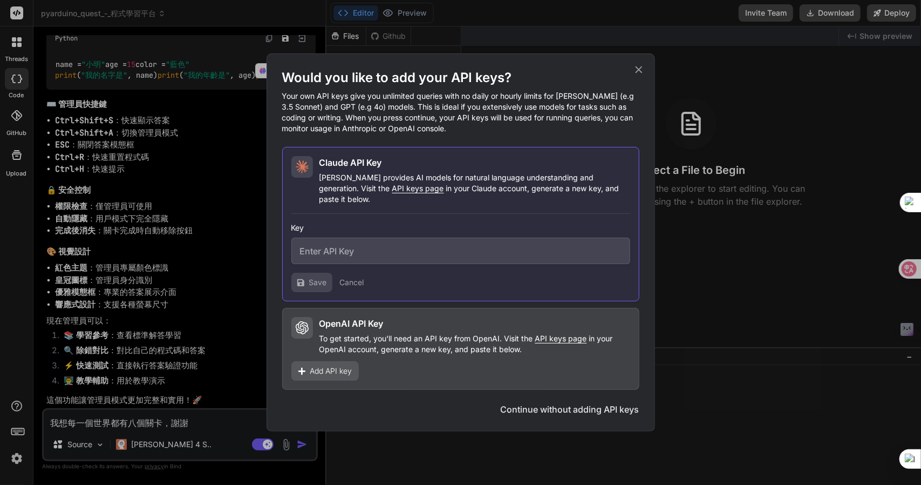
click at [646, 70] on div "Would you like to add your API keys? Your own API keys give you unlimited queri…" at bounding box center [461, 242] width 389 height 378
click at [636, 76] on icon at bounding box center [639, 70] width 12 height 12
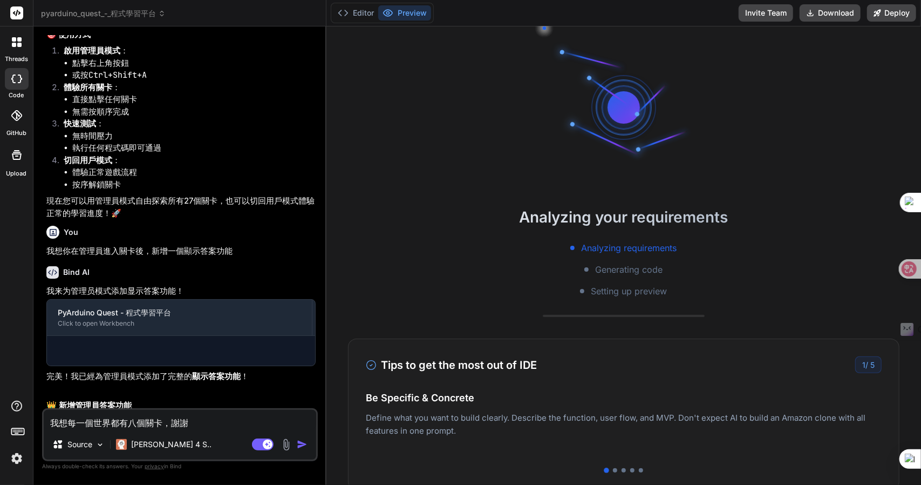
scroll to position [2783, 0]
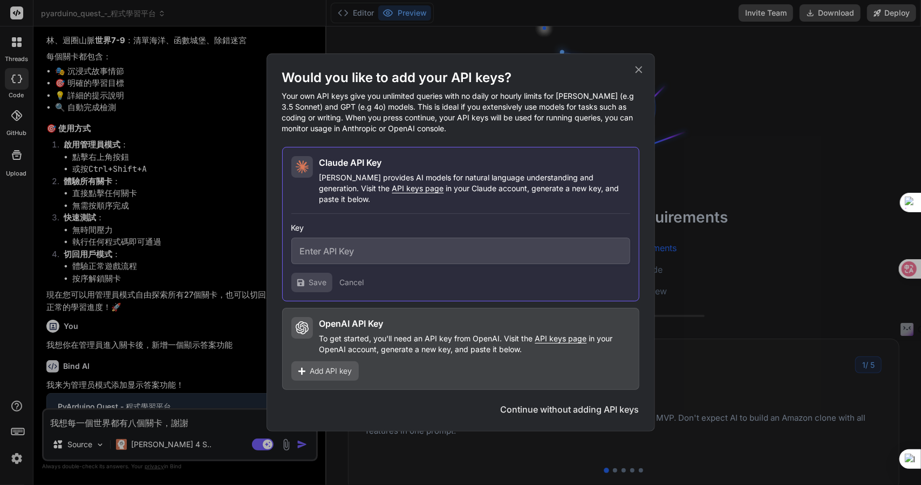
click at [642, 73] on icon at bounding box center [639, 70] width 12 height 12
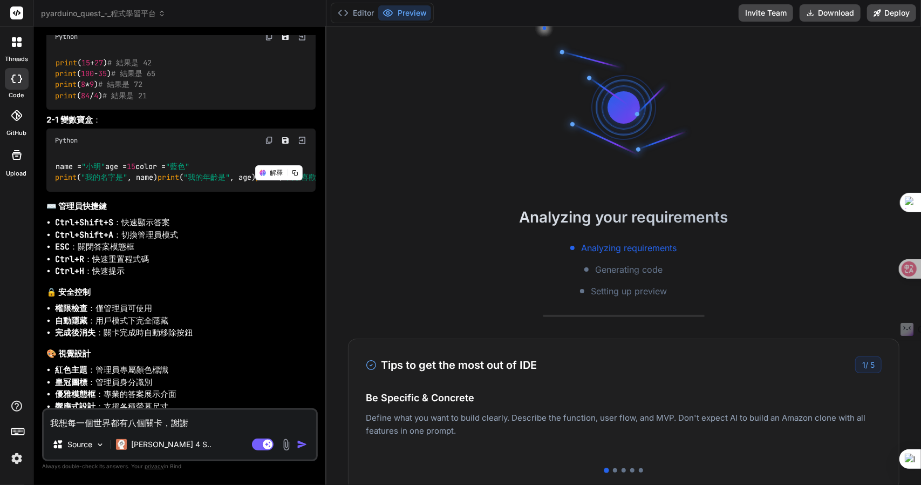
scroll to position [3774, 0]
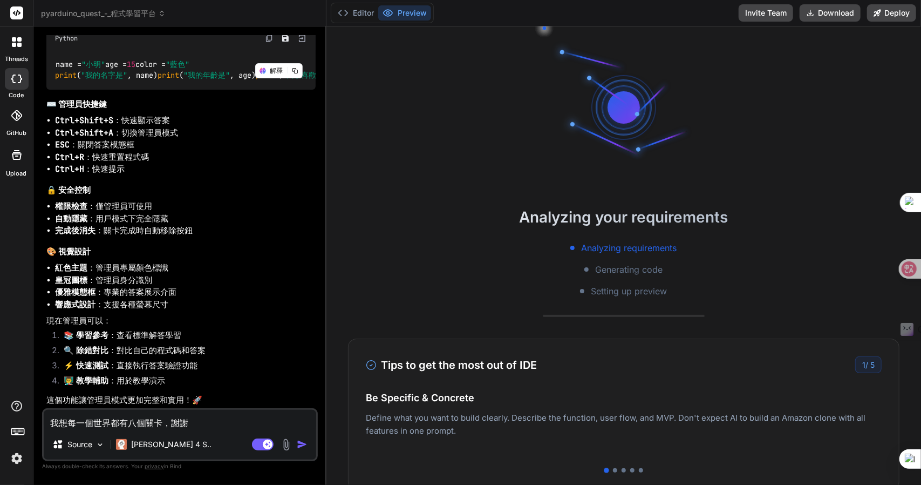
click at [214, 423] on textarea "我想每一個世界都有八個關卡，謝謝" at bounding box center [180, 419] width 273 height 19
click at [97, 443] on img at bounding box center [100, 444] width 9 height 9
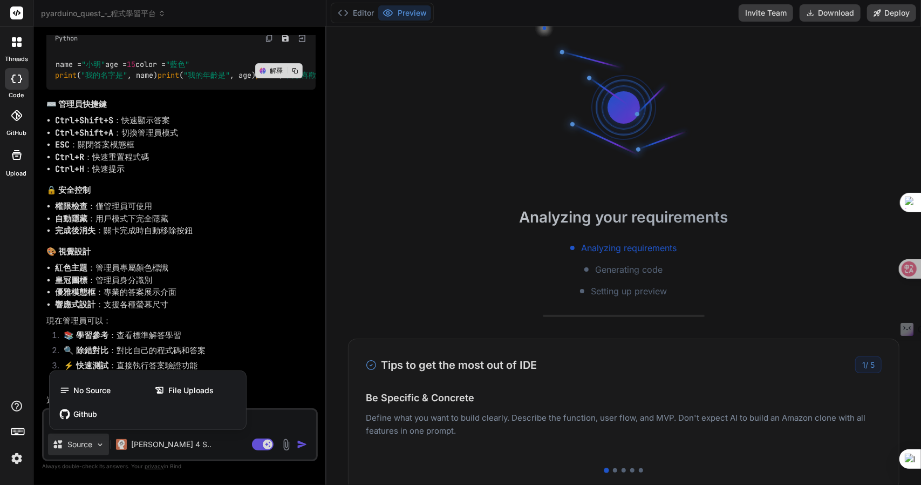
click at [96, 444] on div at bounding box center [460, 242] width 921 height 485
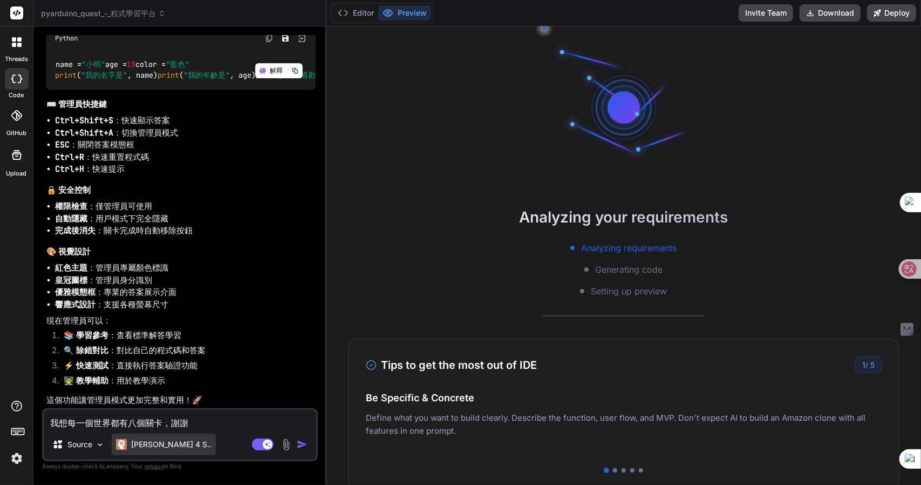
click at [145, 443] on p "[PERSON_NAME] 4 S.." at bounding box center [171, 444] width 80 height 11
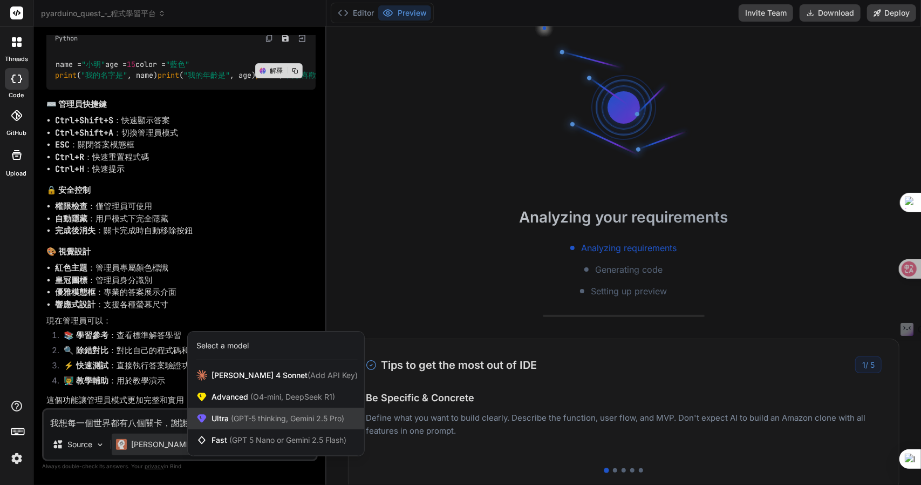
click at [238, 413] on span "Ultra (GPT-5 thinking, Gemini 2.5 Pro)" at bounding box center [278, 418] width 133 height 11
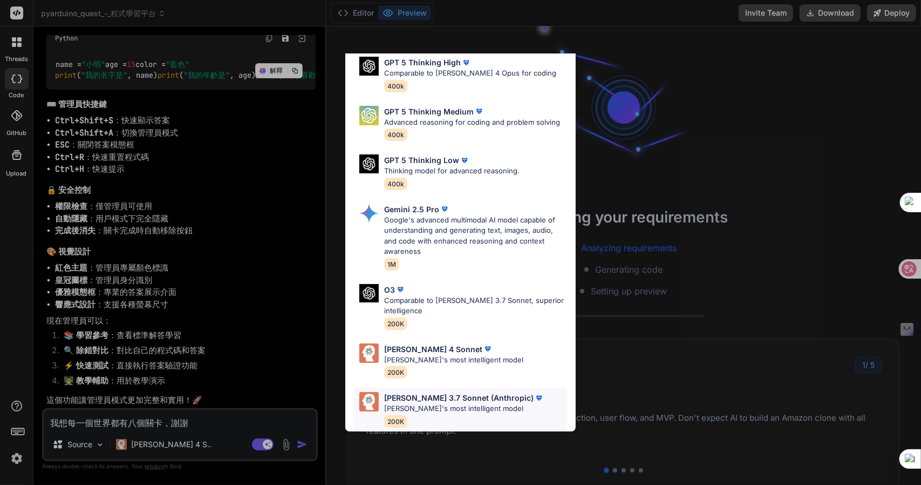
scroll to position [80, 0]
click at [480, 355] on p "[PERSON_NAME]'s most intelligent model" at bounding box center [453, 360] width 139 height 11
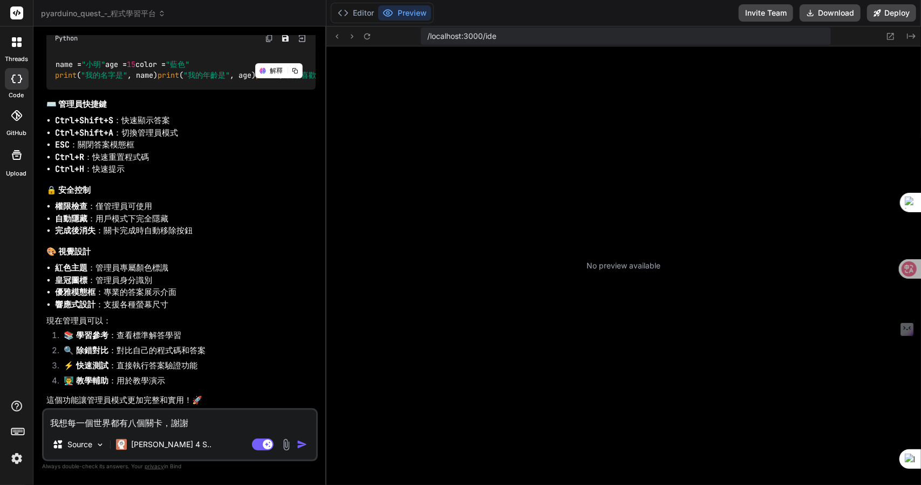
click at [228, 409] on div "我想每一個世界都有八個關卡，謝謝 Source Claude 4 S.. Agent Mode. When this toggle is activated,…" at bounding box center [180, 434] width 276 height 53
click at [228, 415] on textarea "我想每一個世界都有八個關卡，謝謝" at bounding box center [180, 419] width 273 height 19
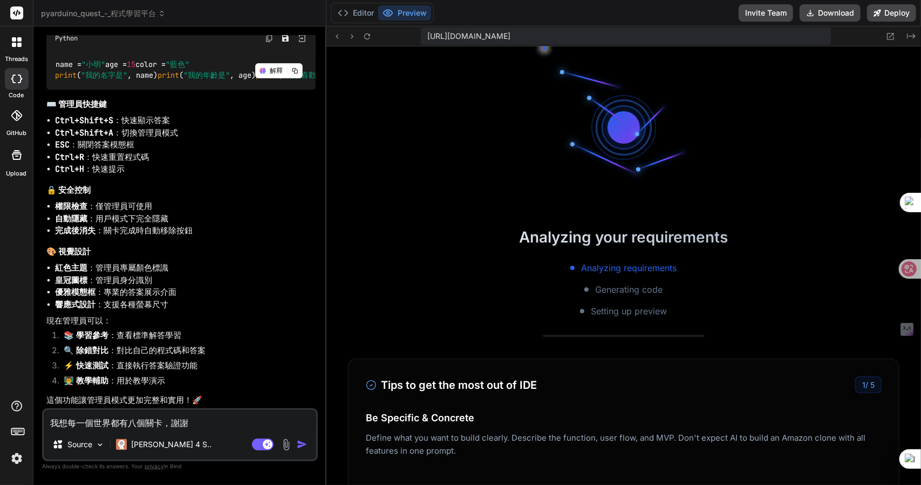
click at [228, 417] on textarea "我想每一個世界都有八個關卡，謝謝" at bounding box center [180, 419] width 273 height 19
type textarea "x"
click at [229, 417] on textarea "我想每一個世界都有八個關卡，謝謝" at bounding box center [180, 419] width 273 height 19
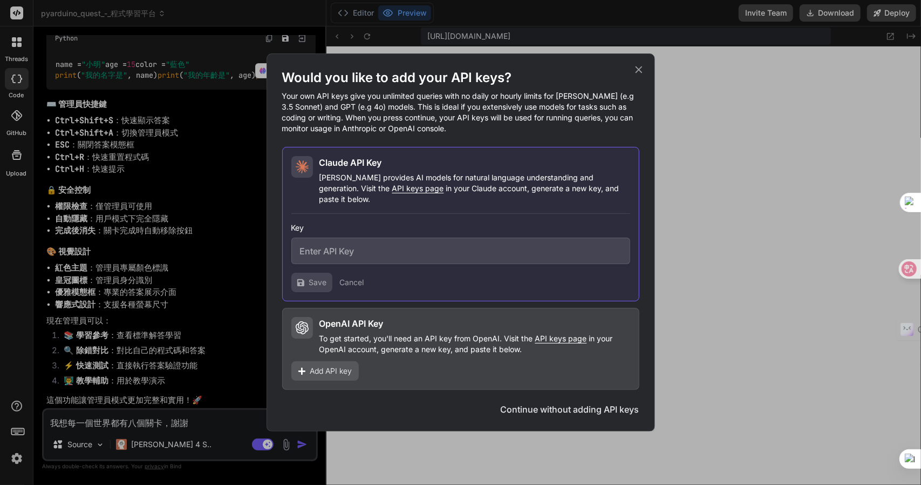
click at [638, 72] on icon at bounding box center [639, 70] width 12 height 12
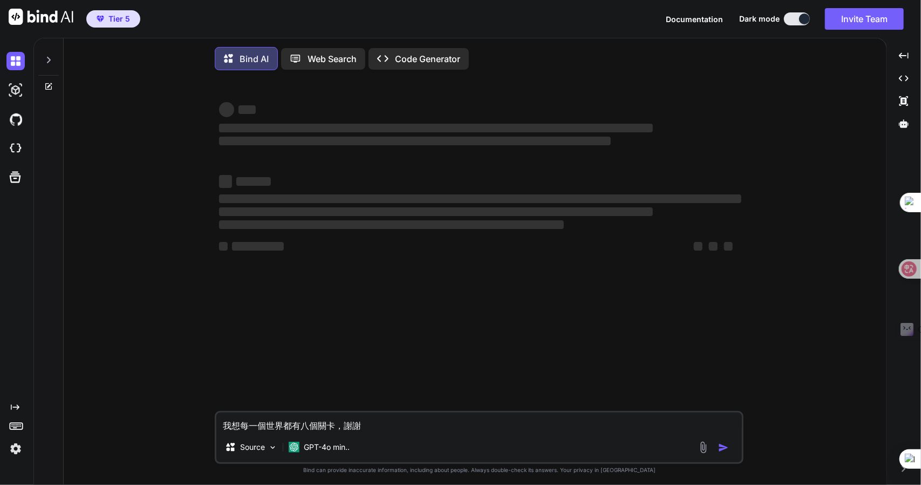
click at [17, 447] on img at bounding box center [15, 448] width 18 height 18
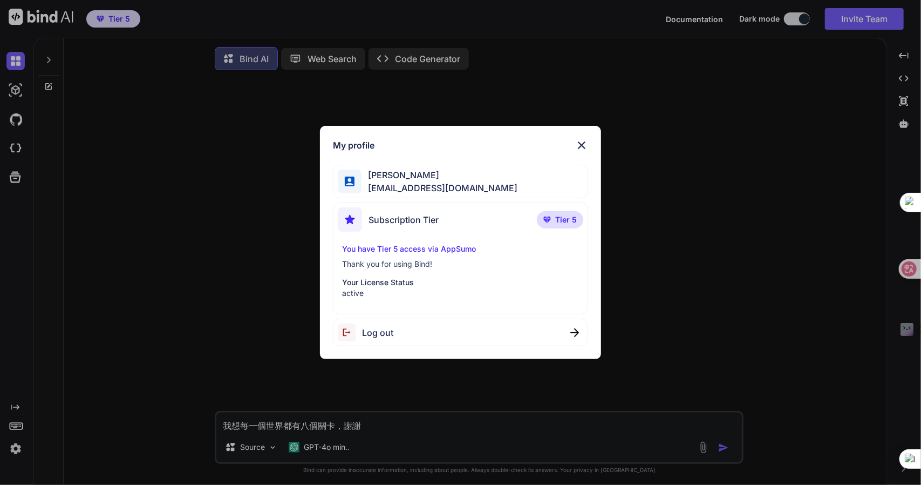
click at [587, 146] on img at bounding box center [581, 145] width 13 height 13
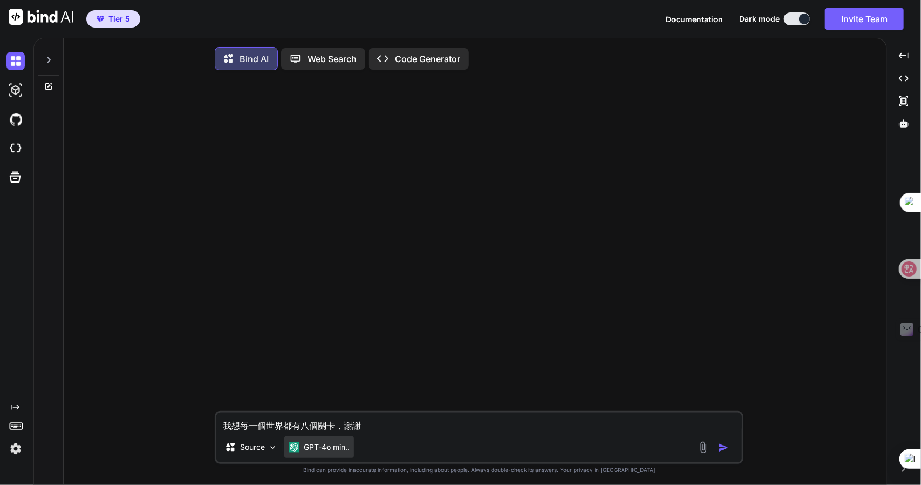
click at [317, 452] on p "GPT-4o min.." at bounding box center [327, 446] width 46 height 11
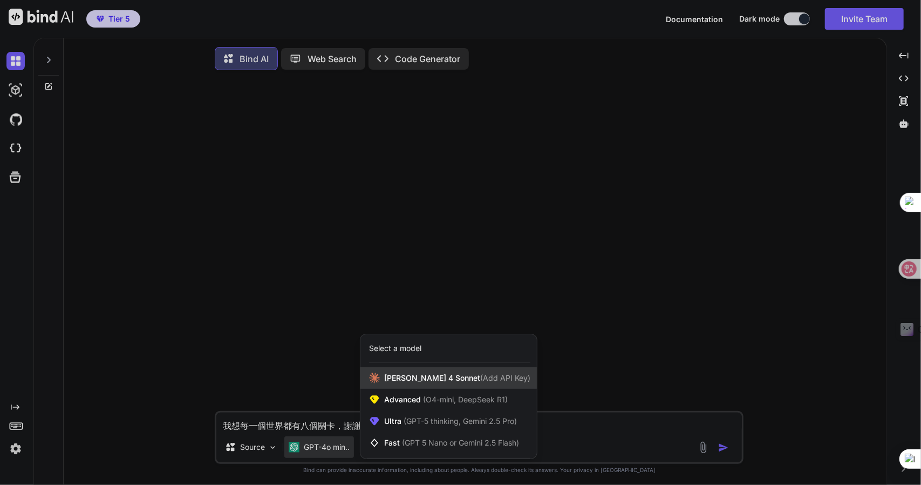
click at [444, 386] on div "[PERSON_NAME] 4 Sonnet (Add API Key)" at bounding box center [448, 378] width 176 height 22
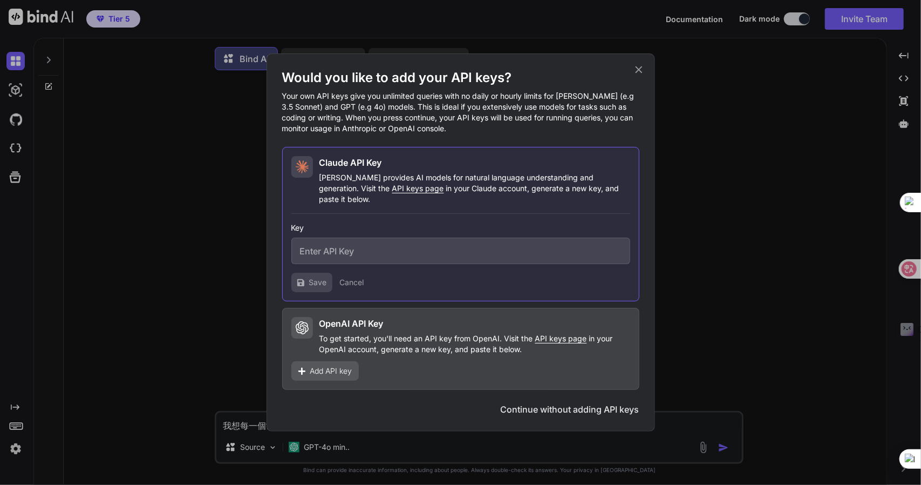
click at [641, 76] on icon at bounding box center [639, 70] width 12 height 12
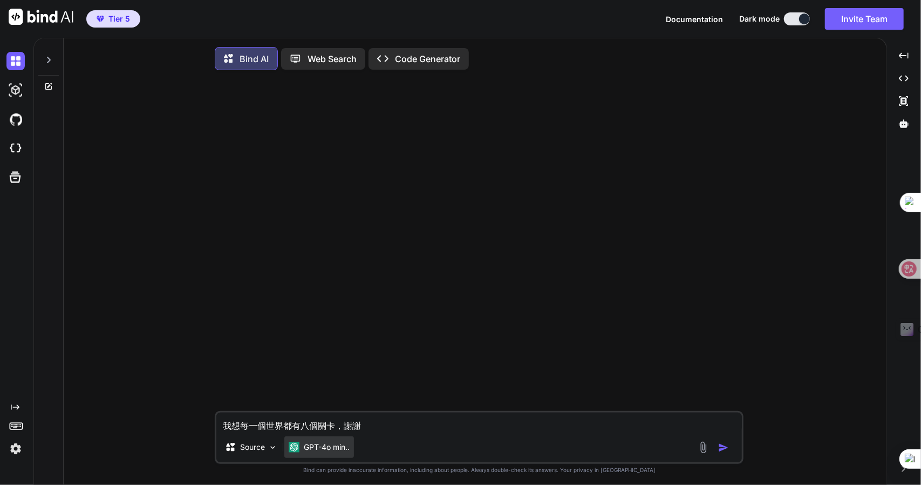
click at [329, 447] on p "GPT-4o min.." at bounding box center [327, 446] width 46 height 11
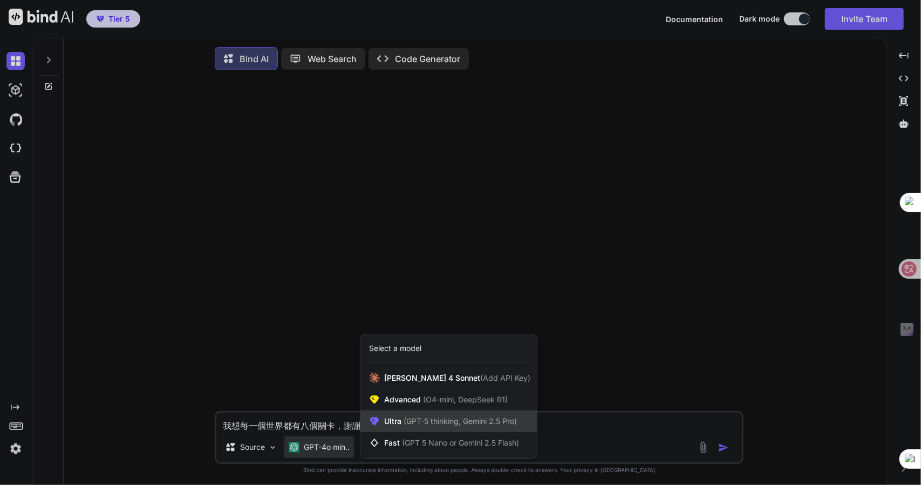
click at [435, 420] on span "(GPT-5 thinking, Gemini 2.5 Pro)" at bounding box center [458, 420] width 115 height 9
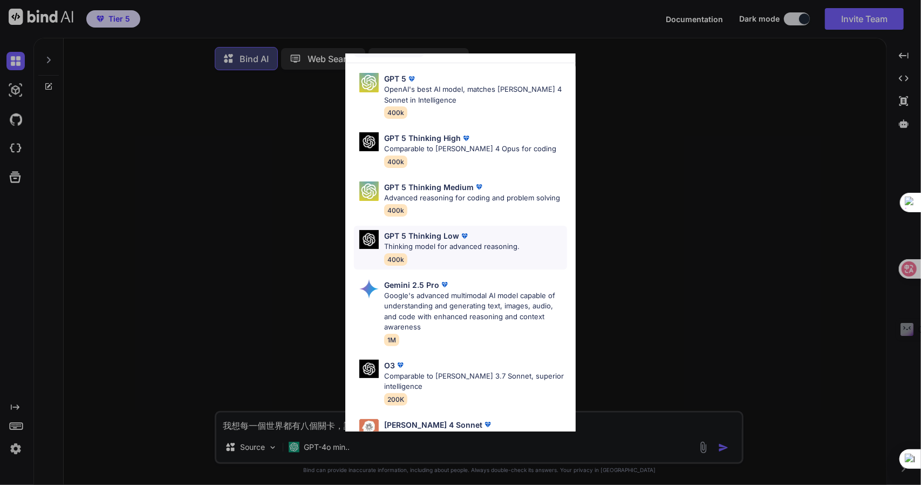
scroll to position [108, 0]
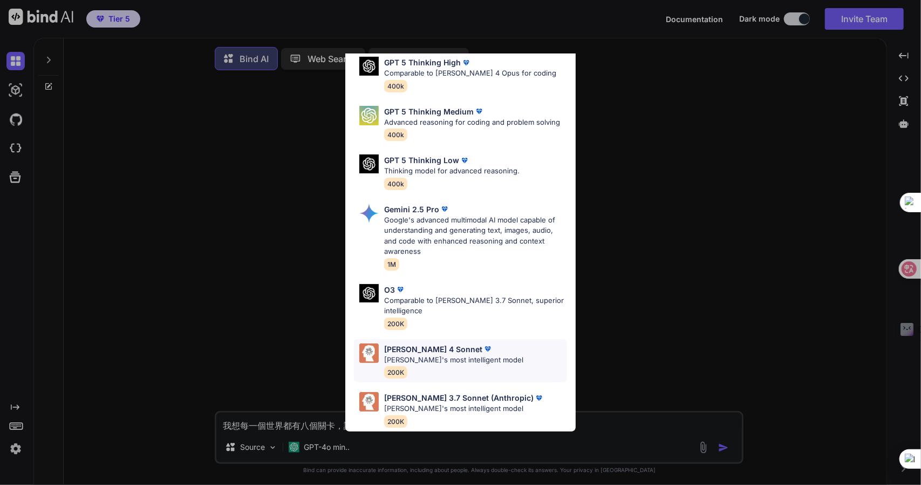
click at [480, 355] on p "[PERSON_NAME]'s most intelligent model" at bounding box center [453, 360] width 139 height 11
type textarea "x"
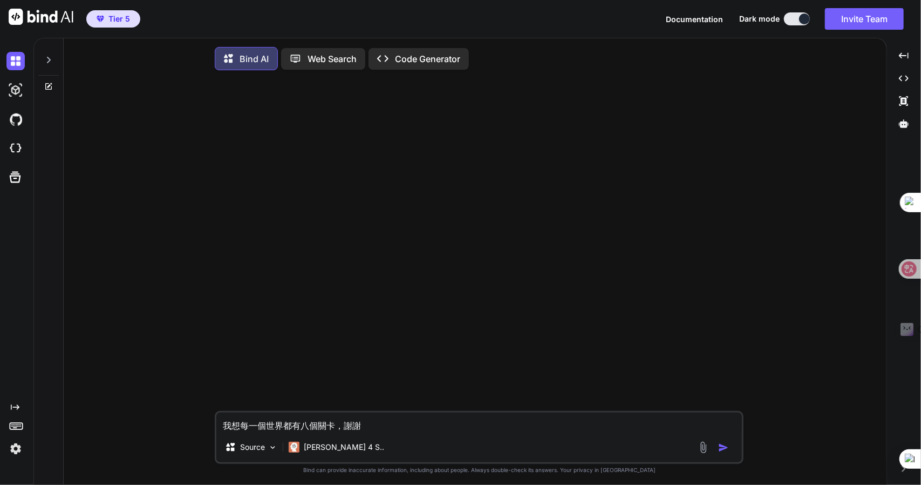
click at [395, 425] on textarea "我想每一個世界都有八個關卡，謝謝" at bounding box center [479, 421] width 526 height 19
